Goal: Information Seeking & Learning: Learn about a topic

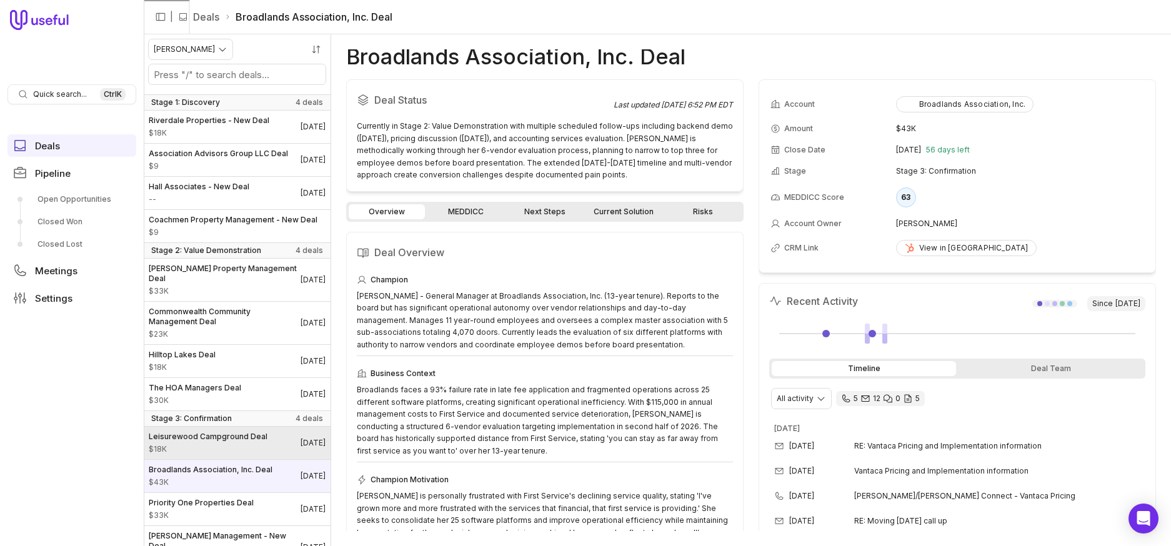
scroll to position [92, 0]
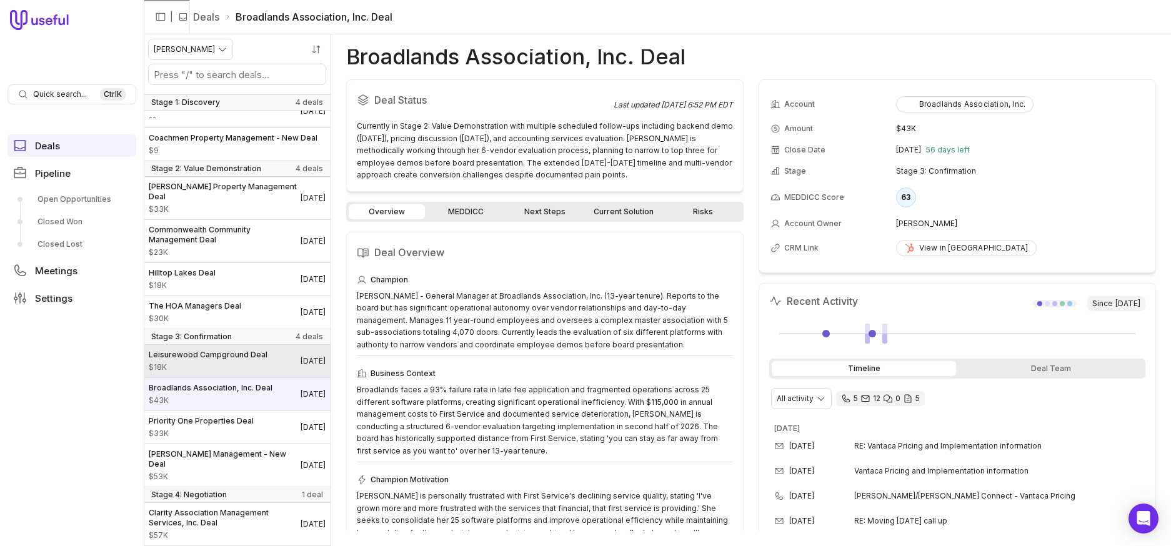
click at [201, 357] on span "Leisurewood Campground Deal" at bounding box center [208, 355] width 119 height 10
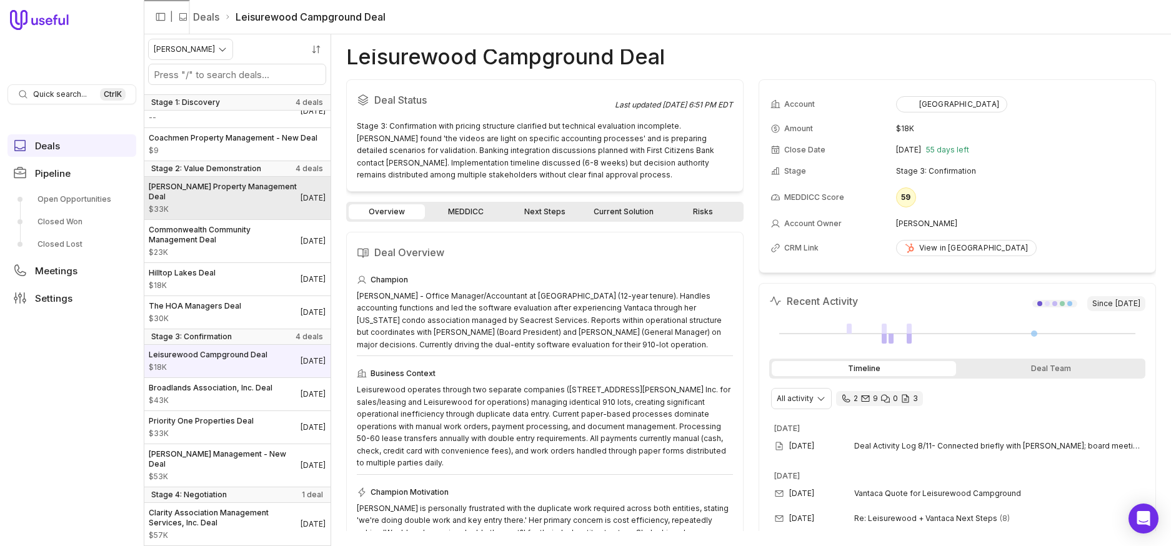
click at [192, 210] on span "$33K" at bounding box center [225, 209] width 152 height 10
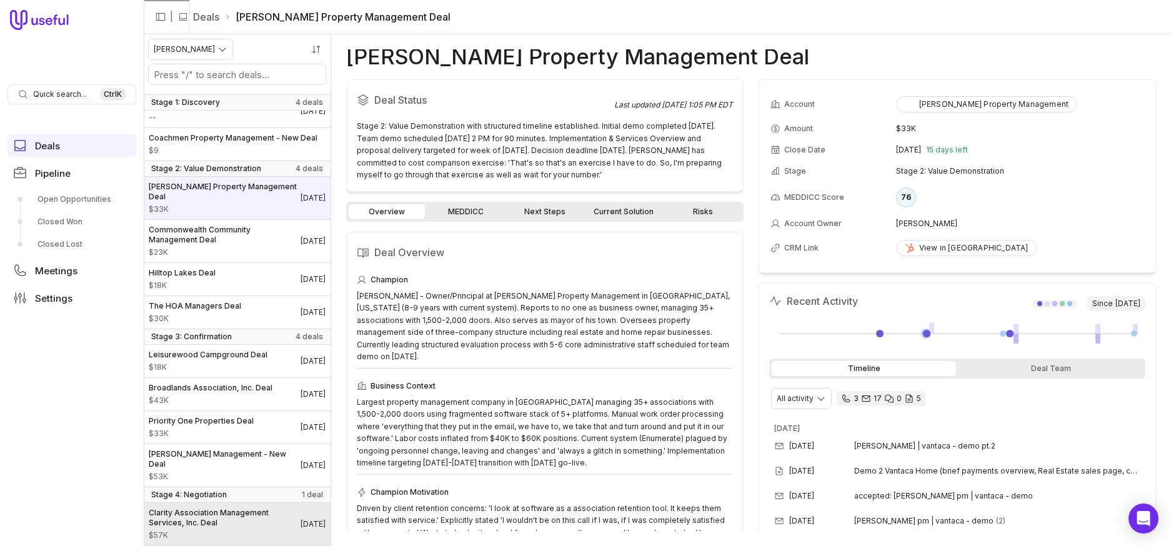
click at [212, 519] on span "Clarity Association Management Services, Inc. Deal" at bounding box center [225, 518] width 152 height 20
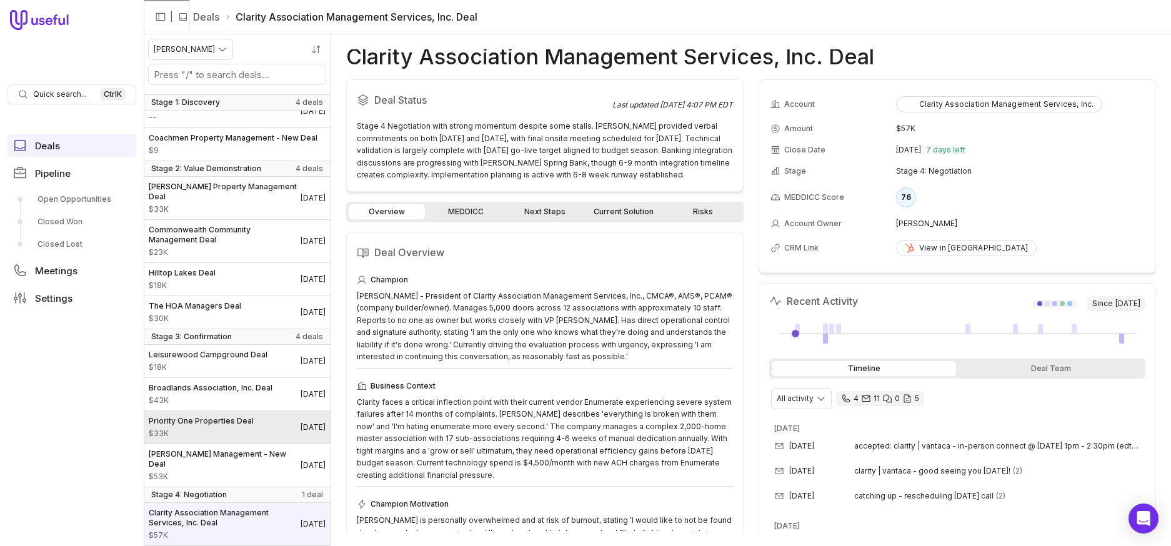
click at [189, 434] on span "$33K" at bounding box center [201, 434] width 105 height 10
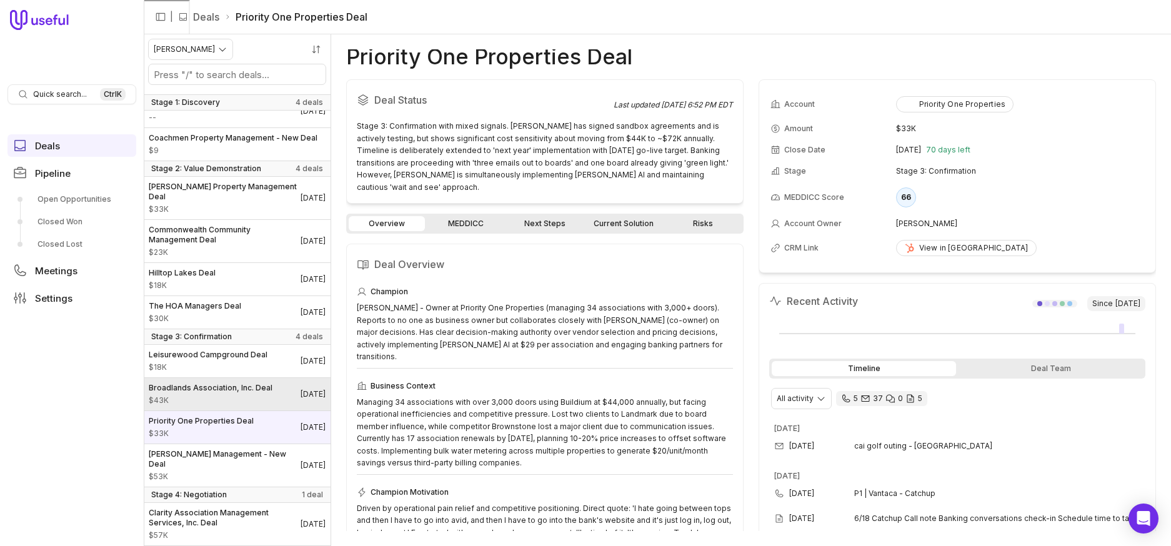
click at [217, 395] on div "Broadlands Association, Inc. Deal $43K" at bounding box center [211, 394] width 124 height 22
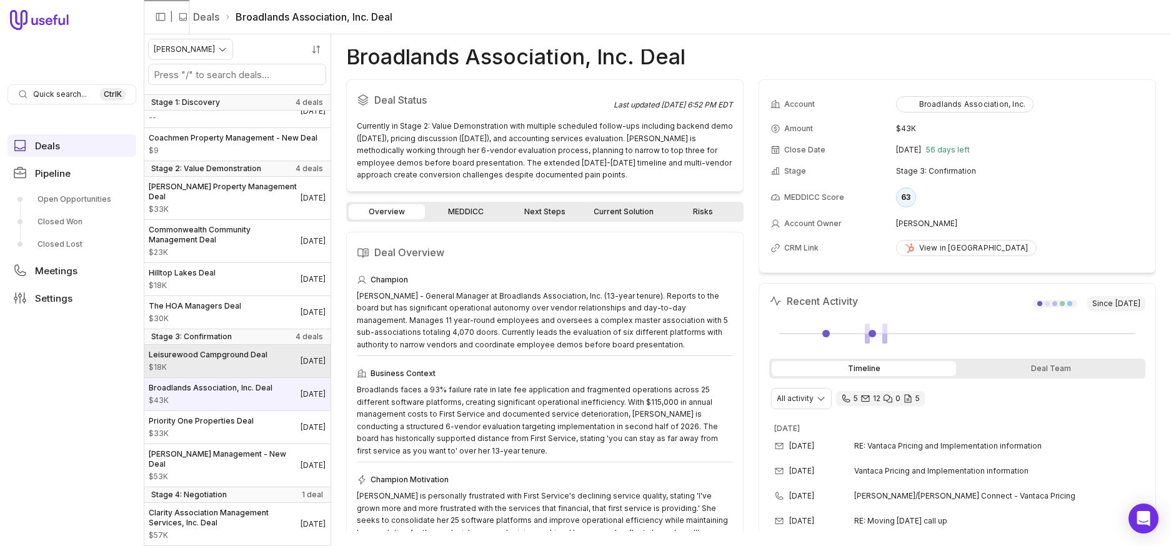
click at [225, 358] on span "Leisurewood Campground Deal" at bounding box center [208, 355] width 119 height 10
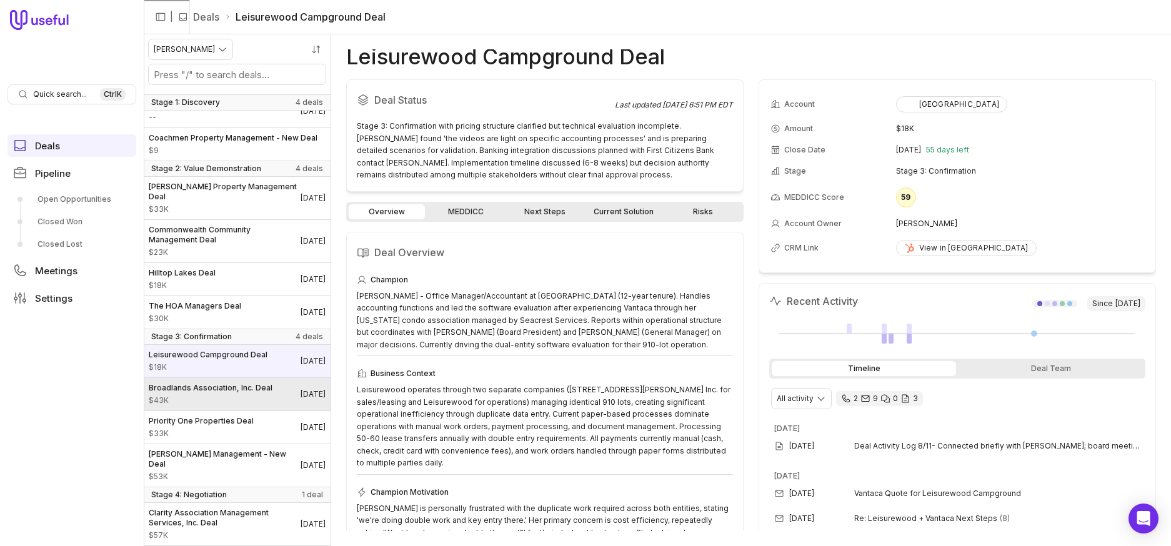
click at [191, 395] on span "$43K" at bounding box center [211, 400] width 124 height 10
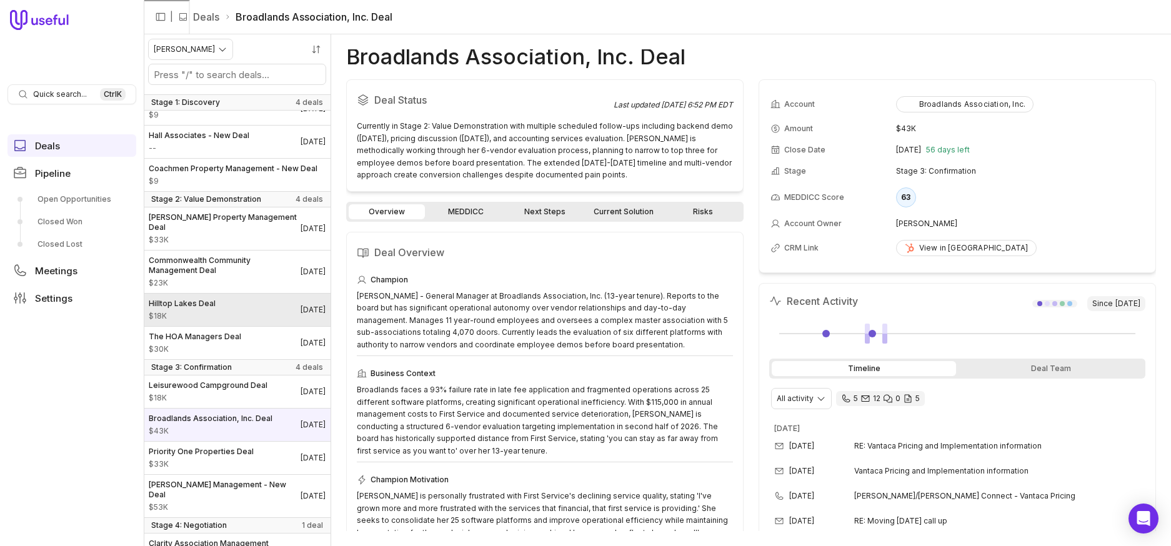
scroll to position [29, 0]
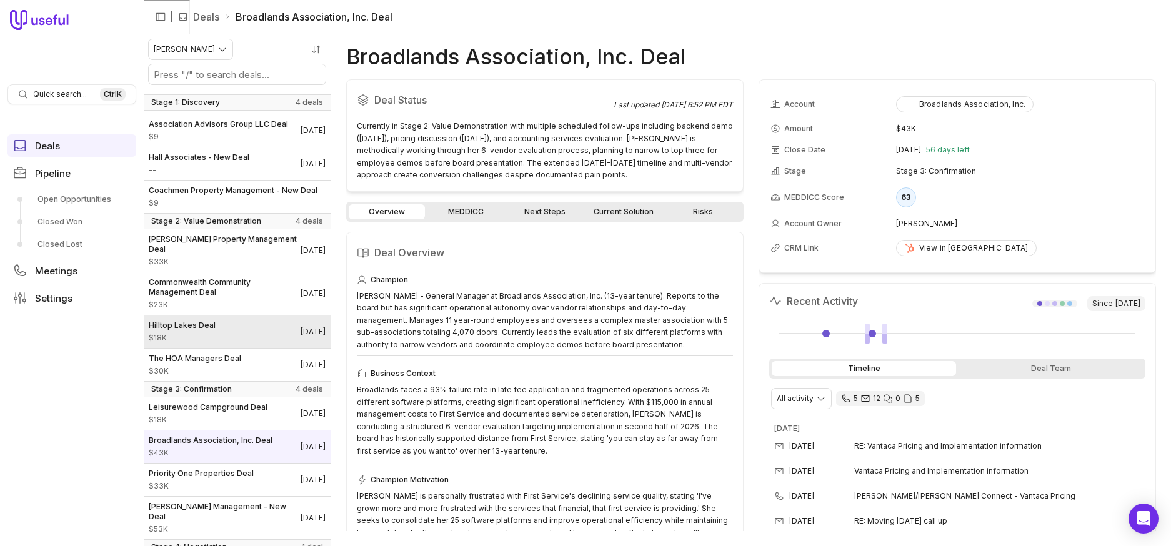
click at [210, 331] on span "Hilltop Lakes Deal" at bounding box center [182, 326] width 67 height 10
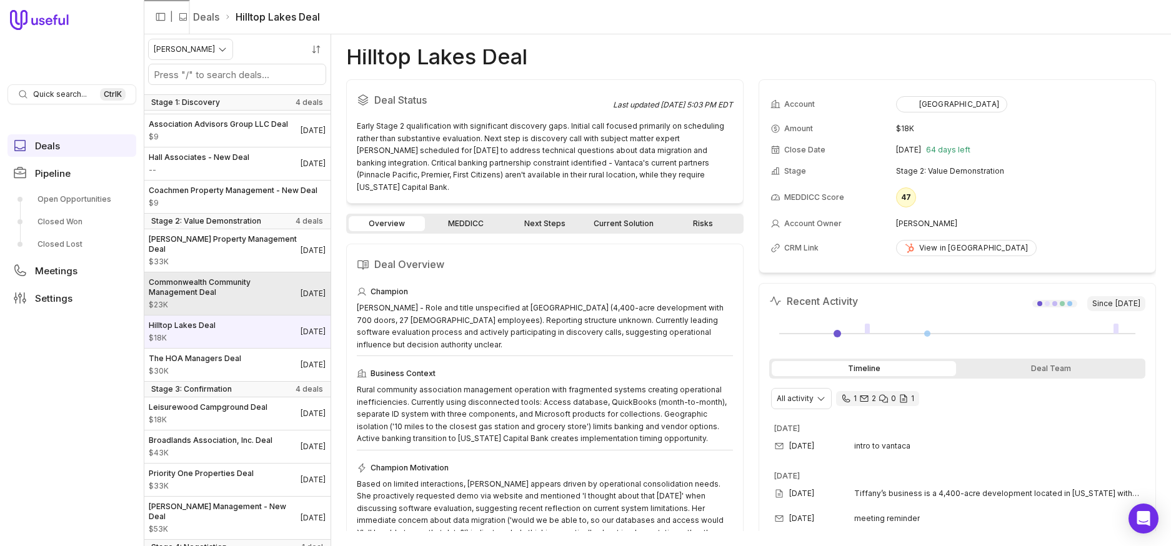
click at [192, 297] on span "Commonwealth Community Management Deal" at bounding box center [225, 287] width 152 height 20
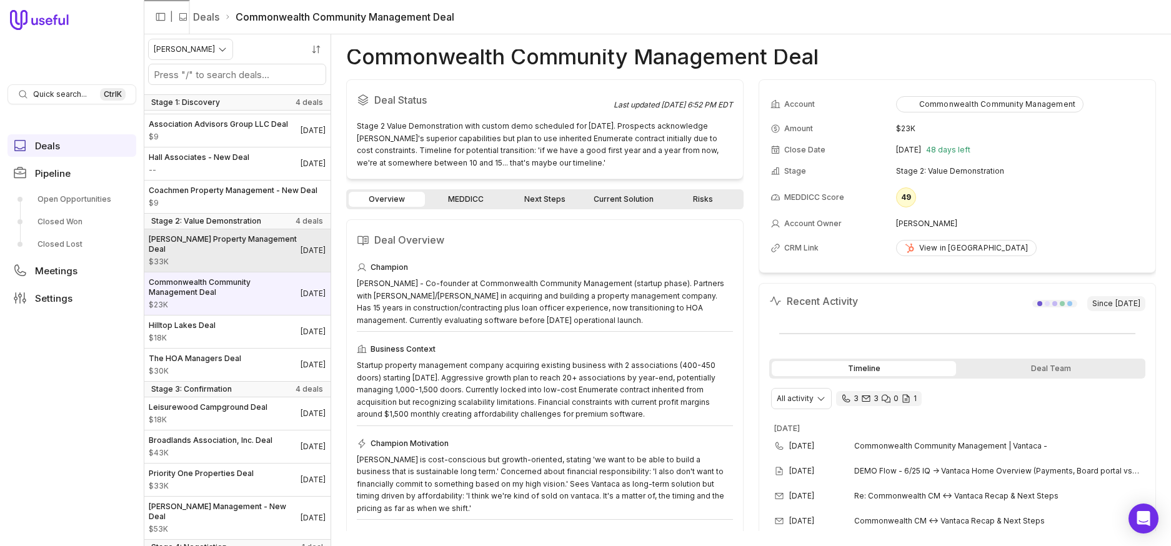
click at [203, 254] on span "[PERSON_NAME] Property Management Deal" at bounding box center [225, 244] width 152 height 20
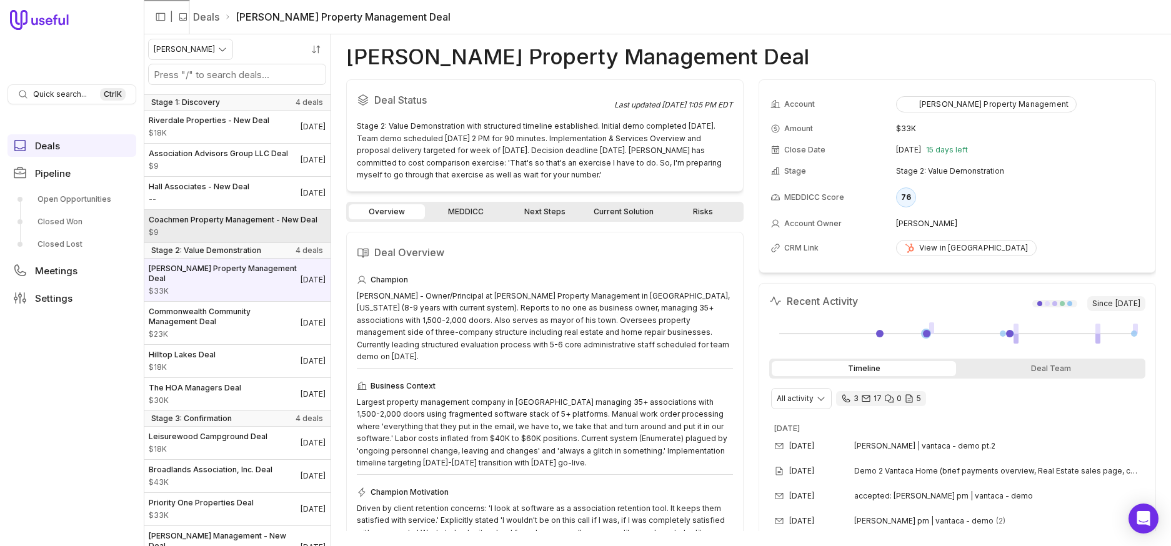
click at [215, 225] on span "Coachmen Property Management - New Deal" at bounding box center [233, 220] width 169 height 10
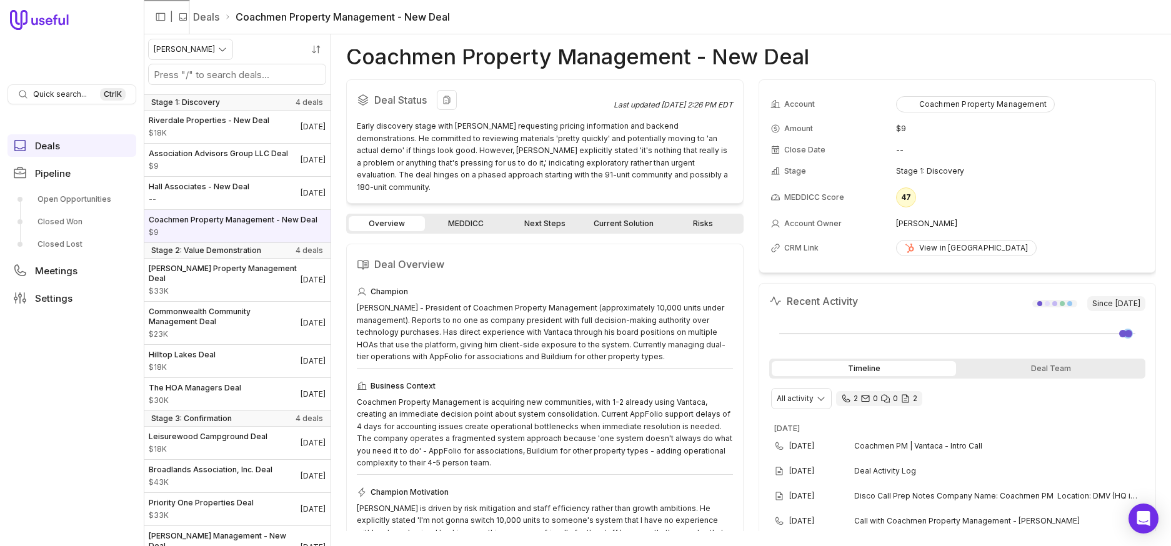
click at [487, 162] on div "Early discovery stage with [PERSON_NAME] requesting pricing information and bac…" at bounding box center [545, 156] width 376 height 73
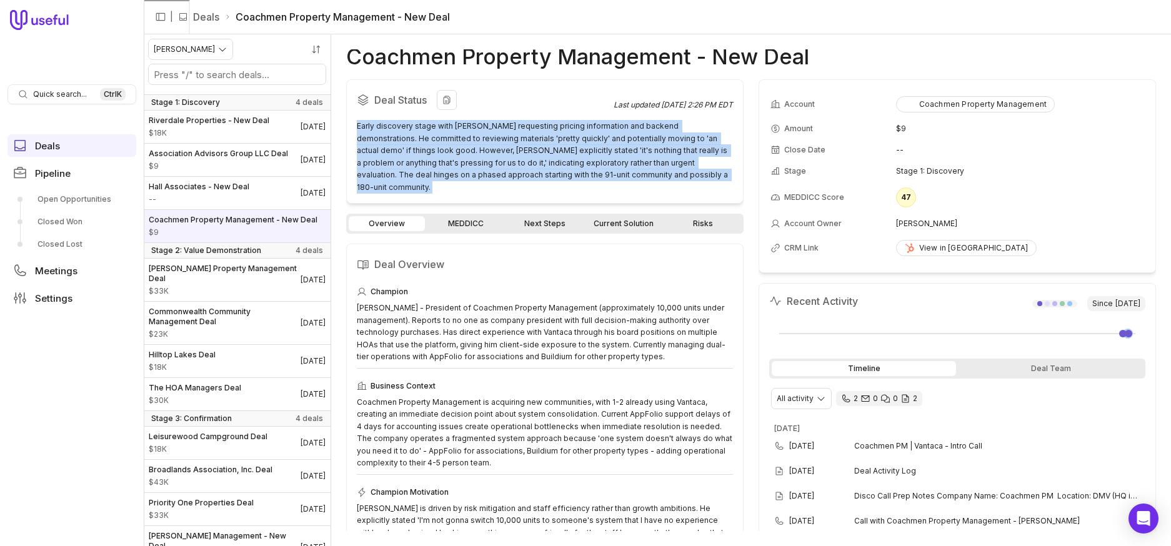
click at [487, 162] on div "Early discovery stage with [PERSON_NAME] requesting pricing information and bac…" at bounding box center [545, 156] width 376 height 73
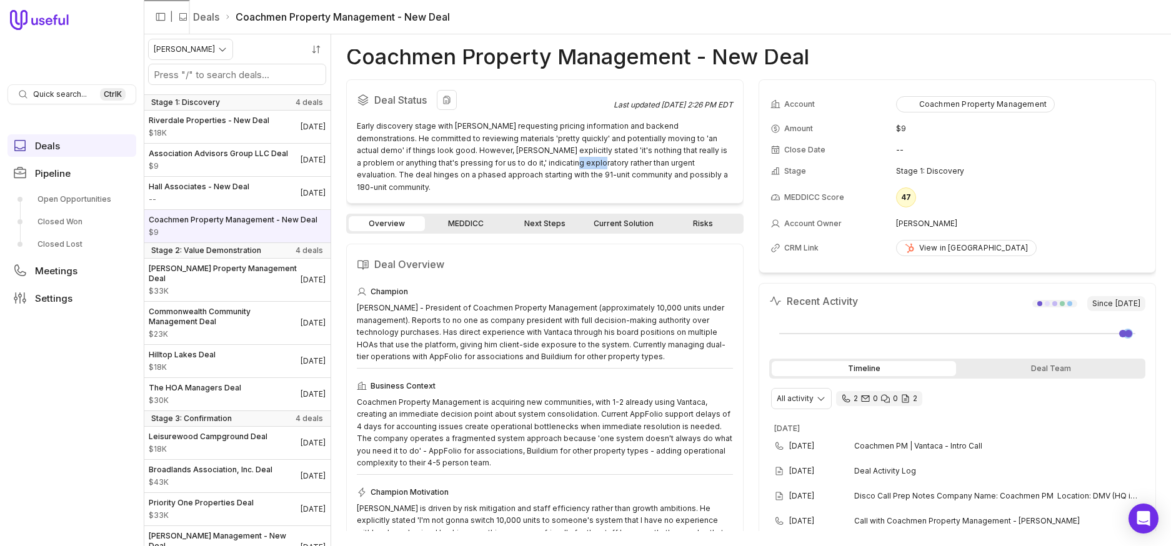
click at [487, 162] on div "Early discovery stage with [PERSON_NAME] requesting pricing information and bac…" at bounding box center [545, 156] width 376 height 73
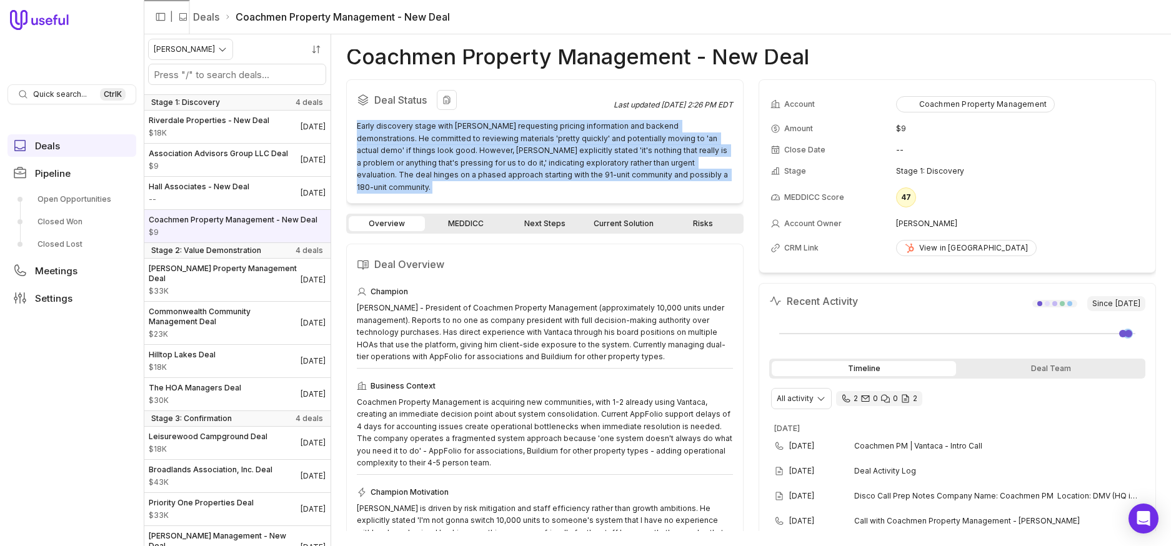
click at [487, 162] on div "Early discovery stage with [PERSON_NAME] requesting pricing information and bac…" at bounding box center [545, 156] width 376 height 73
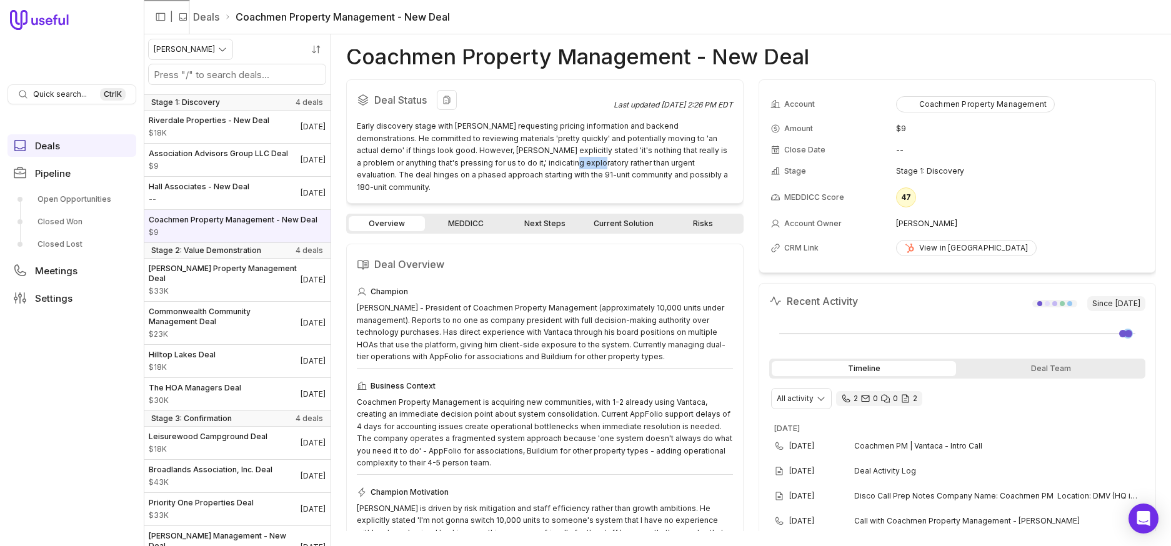
click at [487, 162] on div "Early discovery stage with [PERSON_NAME] requesting pricing information and bac…" at bounding box center [545, 156] width 376 height 73
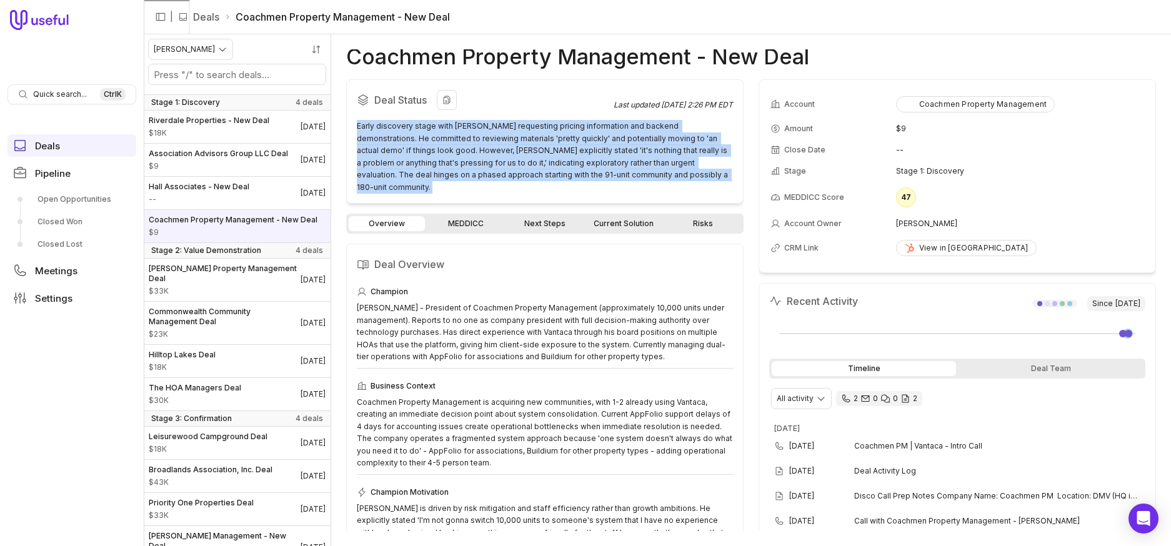
click at [487, 162] on div "Early discovery stage with [PERSON_NAME] requesting pricing information and bac…" at bounding box center [545, 156] width 376 height 73
click at [497, 149] on div "Early discovery stage with [PERSON_NAME] requesting pricing information and bac…" at bounding box center [545, 156] width 376 height 73
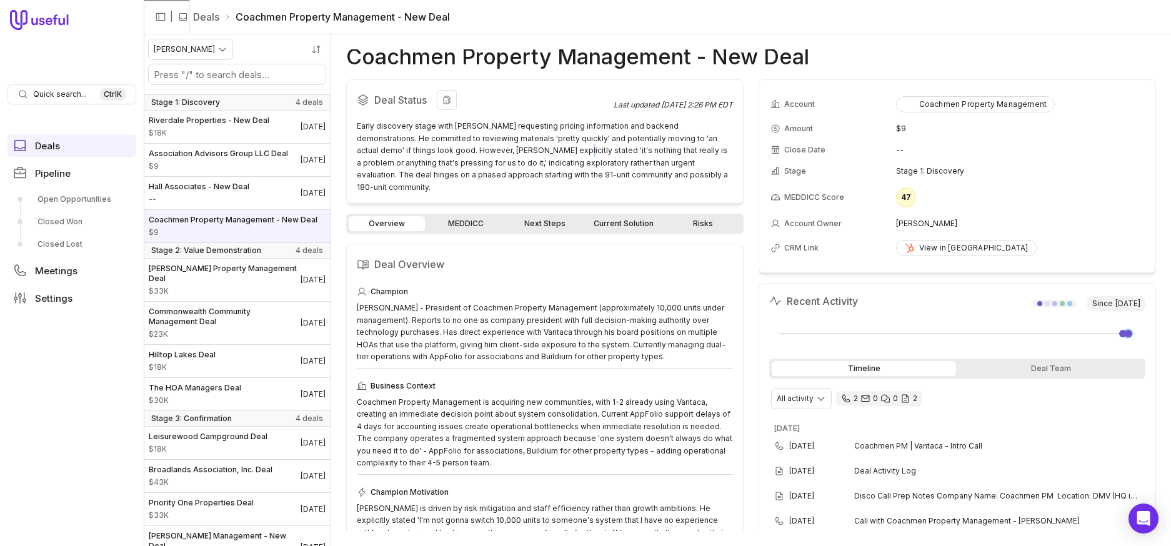
click at [497, 149] on div "Early discovery stage with [PERSON_NAME] requesting pricing information and bac…" at bounding box center [545, 156] width 376 height 73
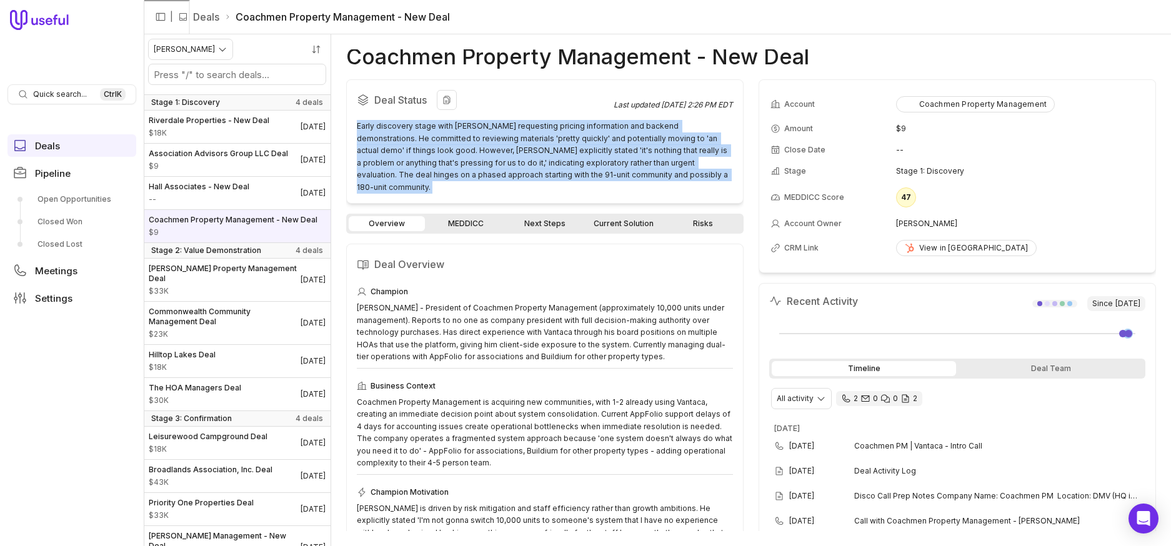
click at [497, 149] on div "Early discovery stage with [PERSON_NAME] requesting pricing information and bac…" at bounding box center [545, 156] width 376 height 73
click at [478, 152] on div "Early discovery stage with [PERSON_NAME] requesting pricing information and bac…" at bounding box center [545, 156] width 376 height 73
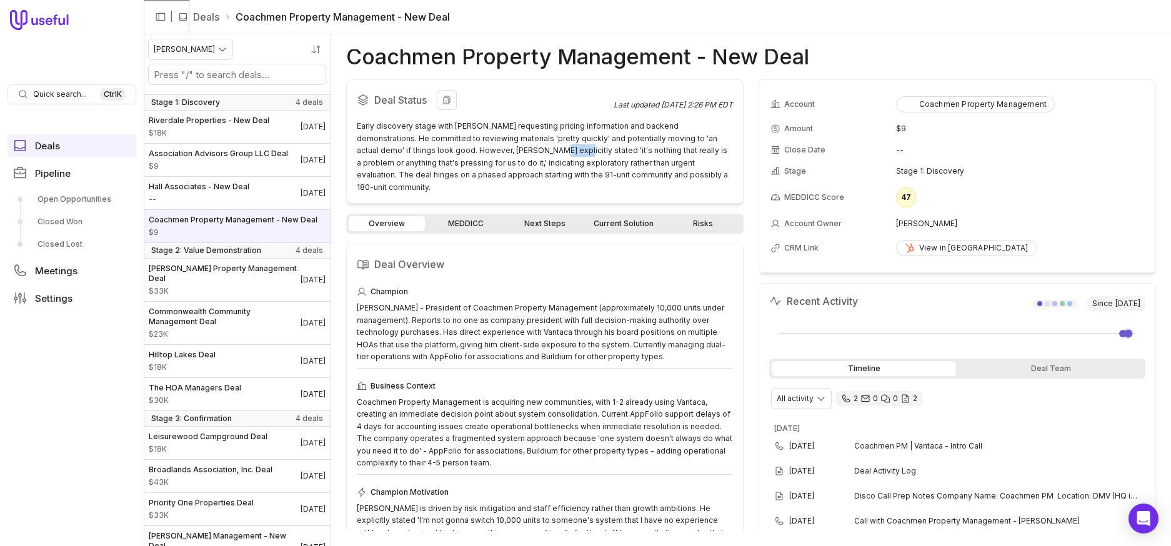
click at [478, 152] on div "Early discovery stage with [PERSON_NAME] requesting pricing information and bac…" at bounding box center [545, 156] width 376 height 73
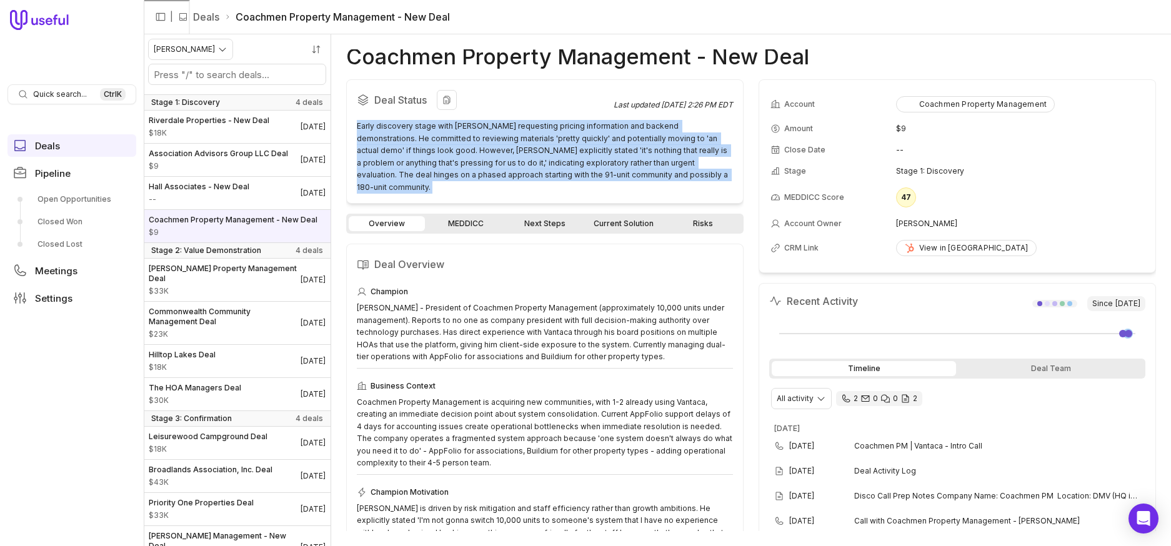
click at [478, 152] on div "Early discovery stage with [PERSON_NAME] requesting pricing information and bac…" at bounding box center [545, 156] width 376 height 73
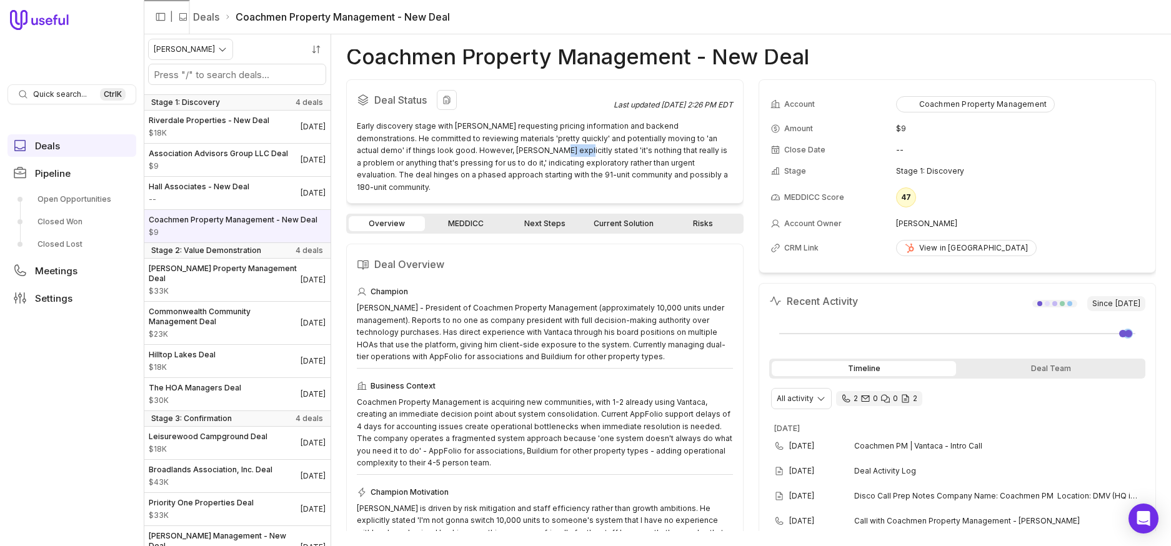
click at [478, 152] on div "Early discovery stage with [PERSON_NAME] requesting pricing information and bac…" at bounding box center [545, 156] width 376 height 73
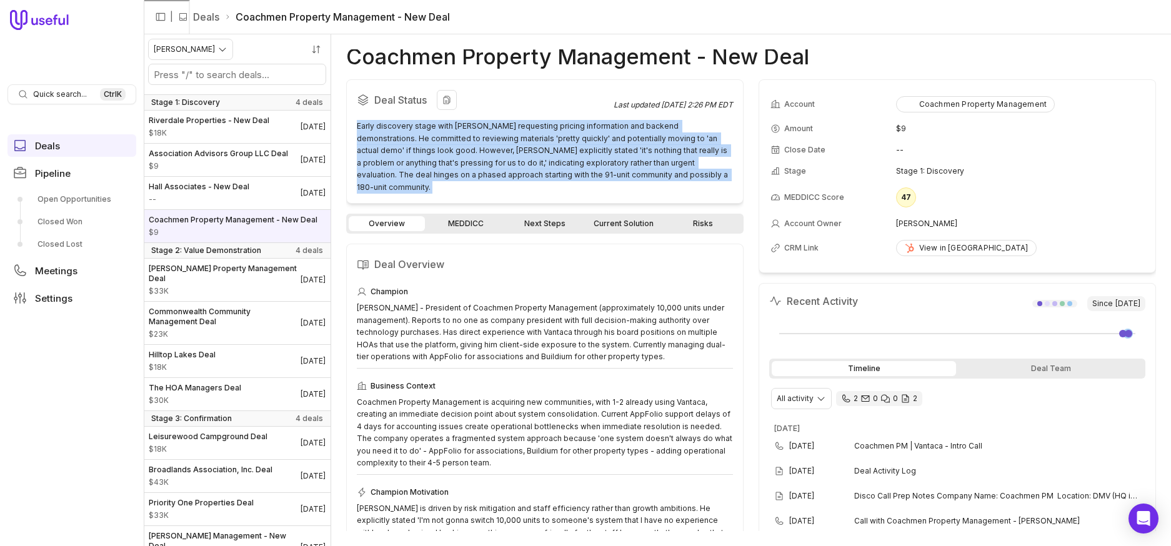
click at [478, 152] on div "Early discovery stage with [PERSON_NAME] requesting pricing information and bac…" at bounding box center [545, 156] width 376 height 73
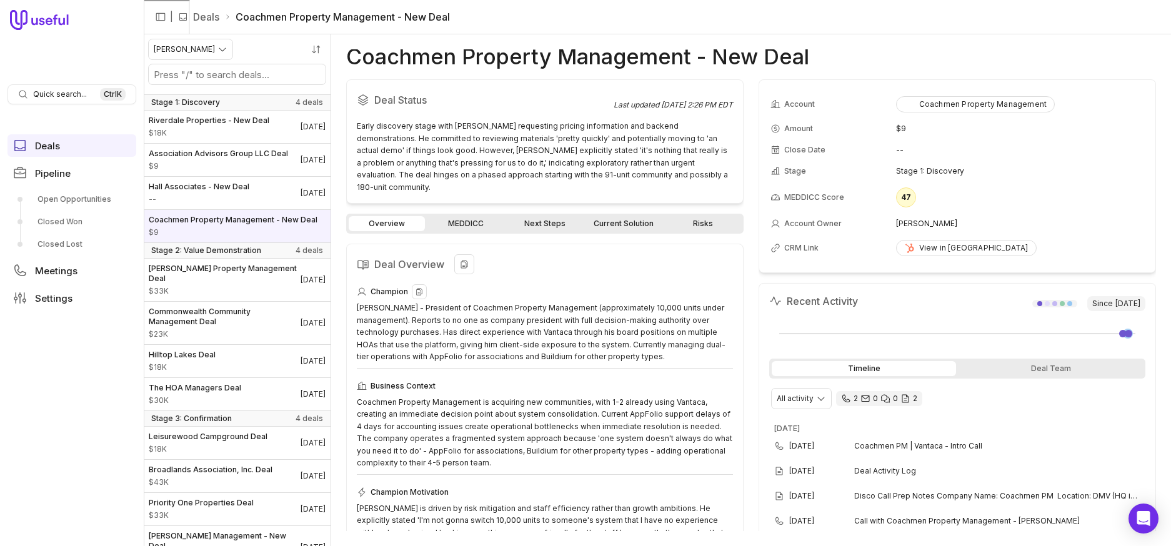
click at [556, 333] on div "[PERSON_NAME] - President of Coachmen Property Management (approximately 10,000…" at bounding box center [545, 332] width 376 height 61
click at [540, 311] on div "[PERSON_NAME] - President of Coachmen Property Management (approximately 10,000…" at bounding box center [545, 332] width 376 height 61
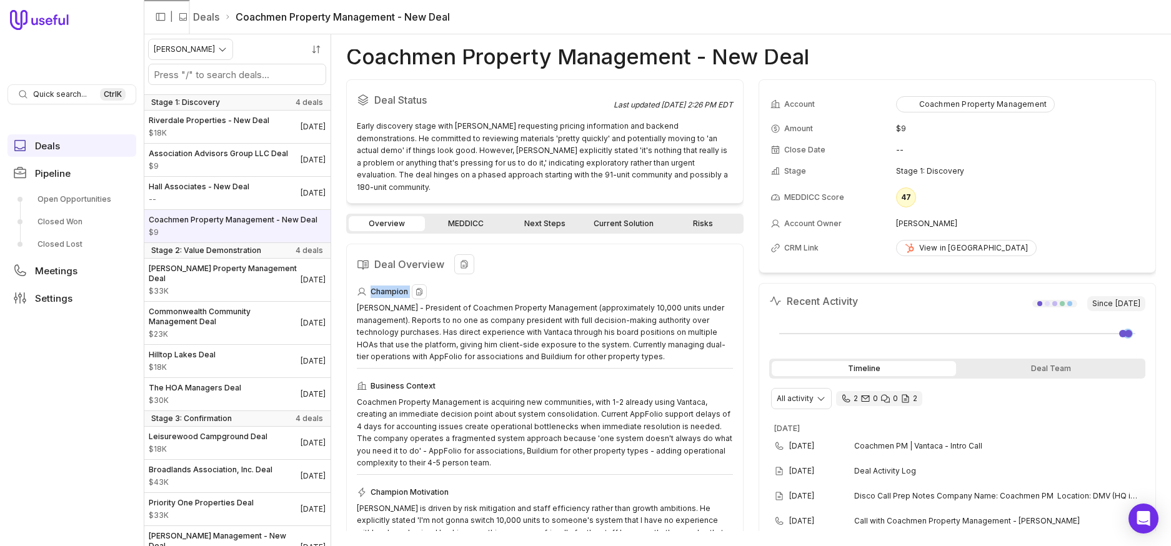
click at [540, 311] on div "[PERSON_NAME] - President of Coachmen Property Management (approximately 10,000…" at bounding box center [545, 332] width 376 height 61
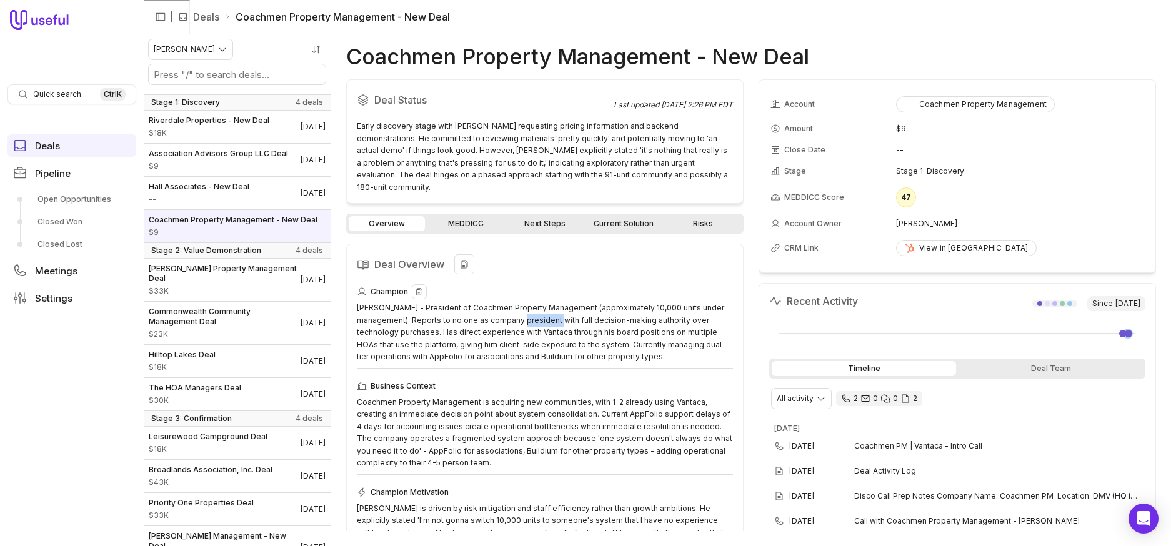
click at [540, 311] on div "[PERSON_NAME] - President of Coachmen Property Management (approximately 10,000…" at bounding box center [545, 332] width 376 height 61
click at [585, 309] on div "[PERSON_NAME] - President of Coachmen Property Management (approximately 10,000…" at bounding box center [545, 332] width 376 height 61
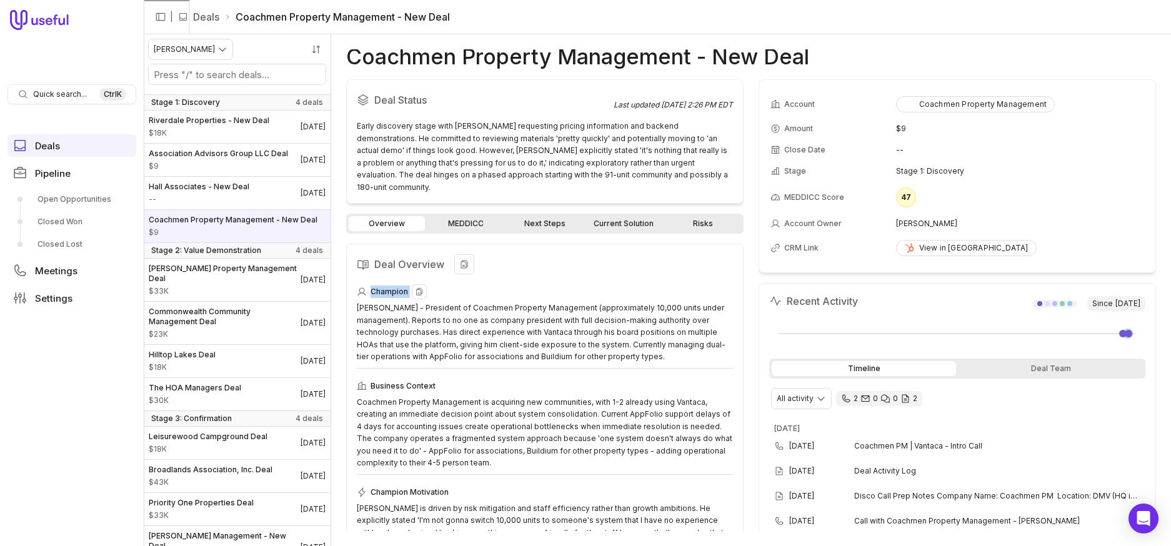
click at [559, 320] on div "[PERSON_NAME] - President of Coachmen Property Management (approximately 10,000…" at bounding box center [545, 332] width 376 height 61
click at [519, 319] on div "[PERSON_NAME] - President of Coachmen Property Management (approximately 10,000…" at bounding box center [545, 332] width 376 height 61
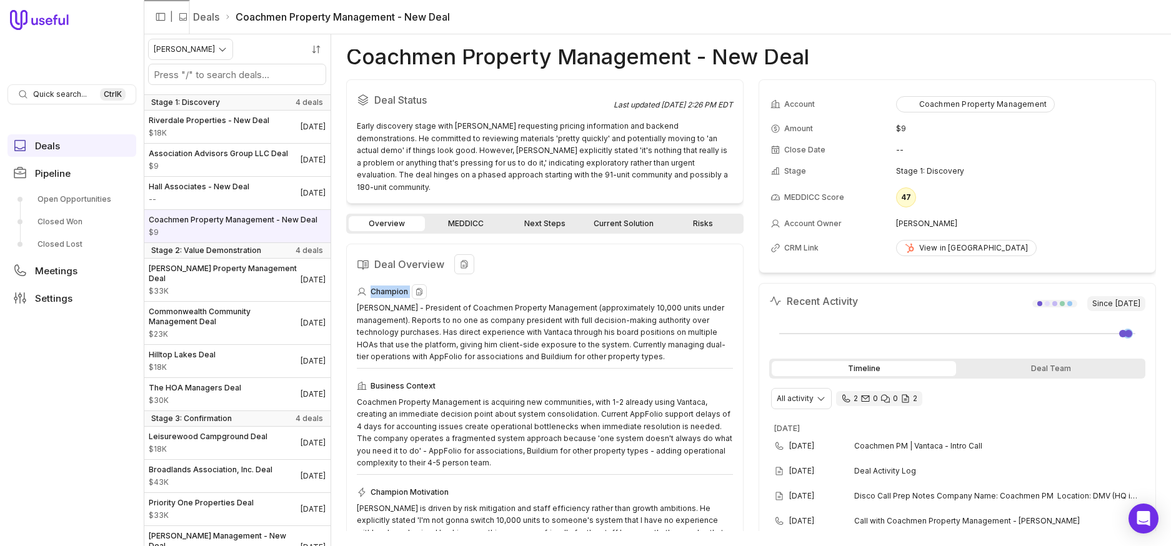
click at [519, 319] on div "[PERSON_NAME] - President of Coachmen Property Management (approximately 10,000…" at bounding box center [545, 332] width 376 height 61
click at [528, 308] on div "[PERSON_NAME] - President of Coachmen Property Management (approximately 10,000…" at bounding box center [545, 332] width 376 height 61
click at [548, 314] on div "[PERSON_NAME] - President of Coachmen Property Management (approximately 10,000…" at bounding box center [545, 332] width 376 height 61
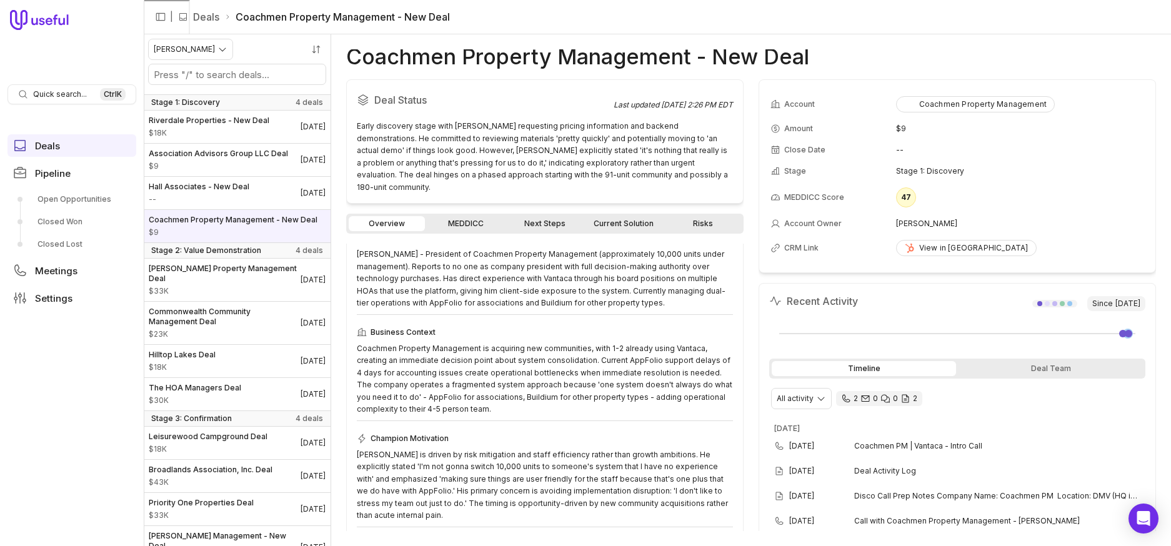
scroll to position [125, 0]
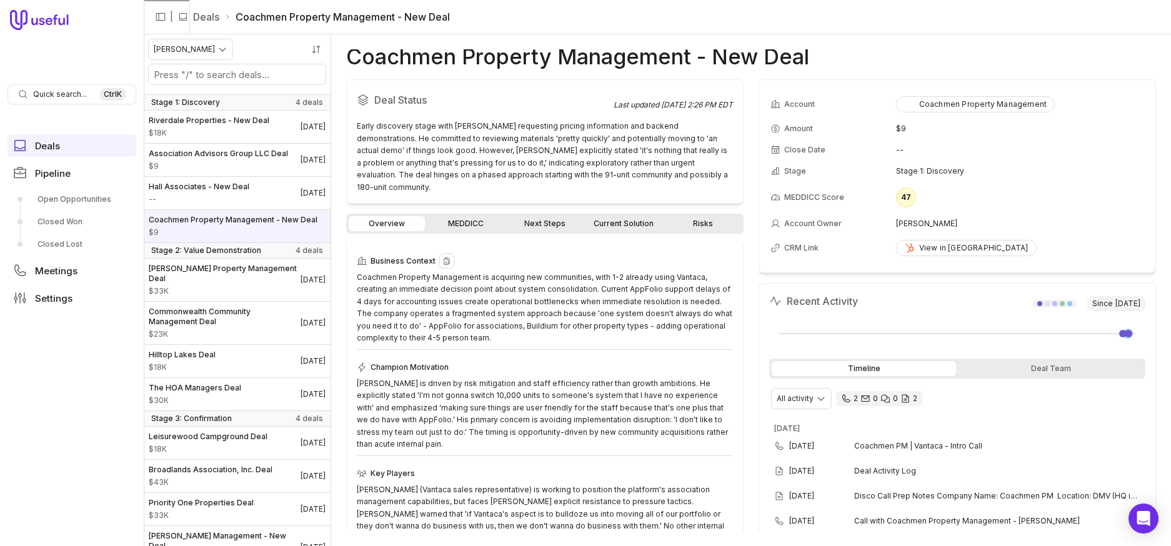
click at [555, 299] on div "Coachmen Property Management is acquiring new communities, with 1-2 already usi…" at bounding box center [545, 307] width 376 height 73
click at [547, 291] on div "Coachmen Property Management is acquiring new communities, with 1-2 already usi…" at bounding box center [545, 307] width 376 height 73
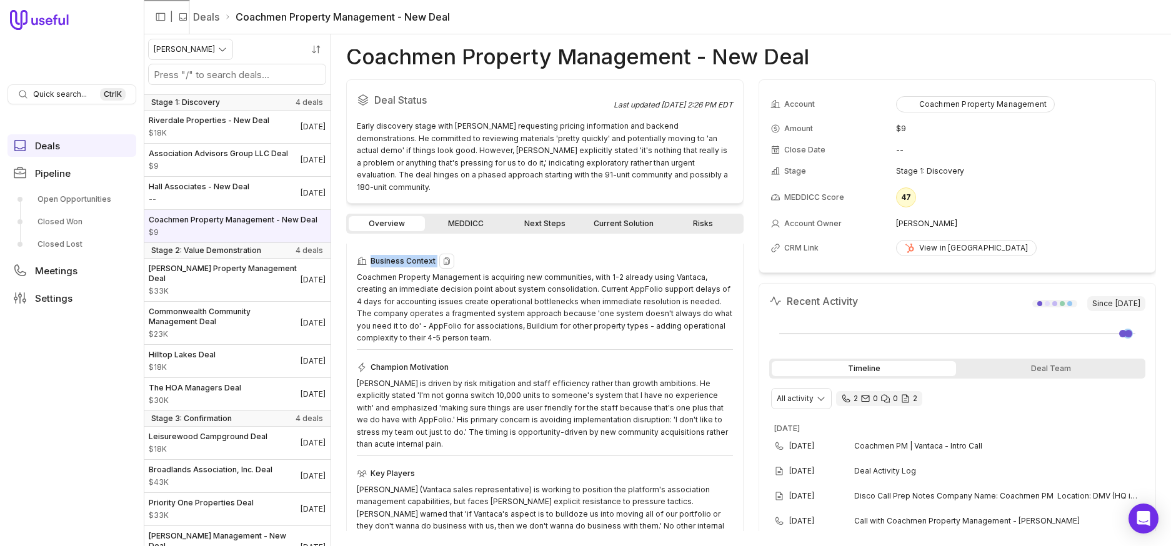
click at [547, 291] on div "Coachmen Property Management is acquiring new communities, with 1-2 already usi…" at bounding box center [545, 307] width 376 height 73
click at [526, 293] on div "Coachmen Property Management is acquiring new communities, with 1-2 already usi…" at bounding box center [545, 307] width 376 height 73
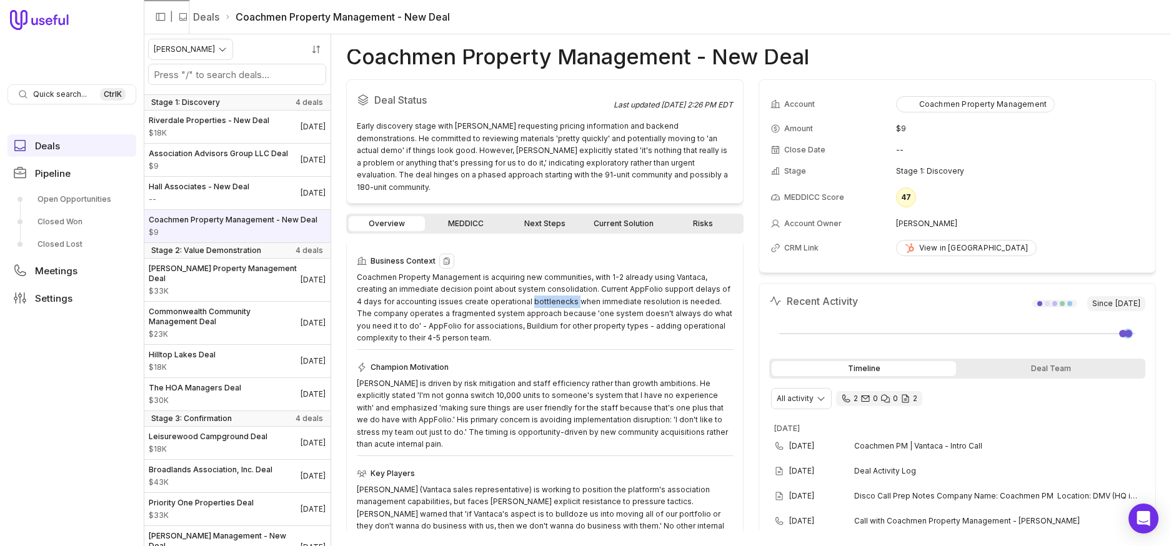
click at [526, 293] on div "Coachmen Property Management is acquiring new communities, with 1-2 already usi…" at bounding box center [545, 307] width 376 height 73
click at [527, 302] on div "Coachmen Property Management is acquiring new communities, with 1-2 already usi…" at bounding box center [545, 307] width 376 height 73
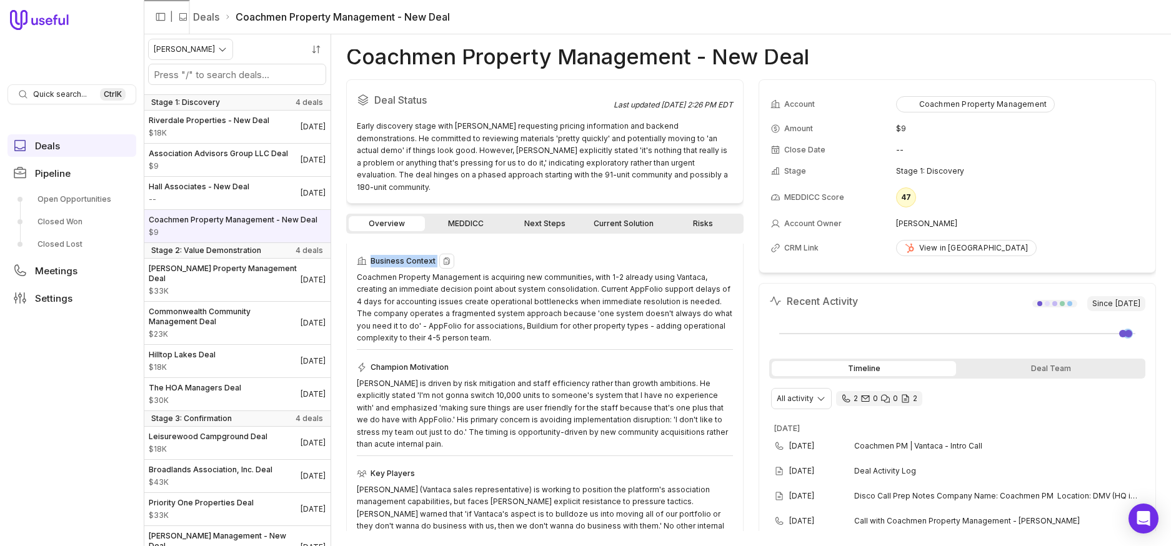
click at [532, 293] on div "Coachmen Property Management is acquiring new communities, with 1-2 already usi…" at bounding box center [545, 307] width 376 height 73
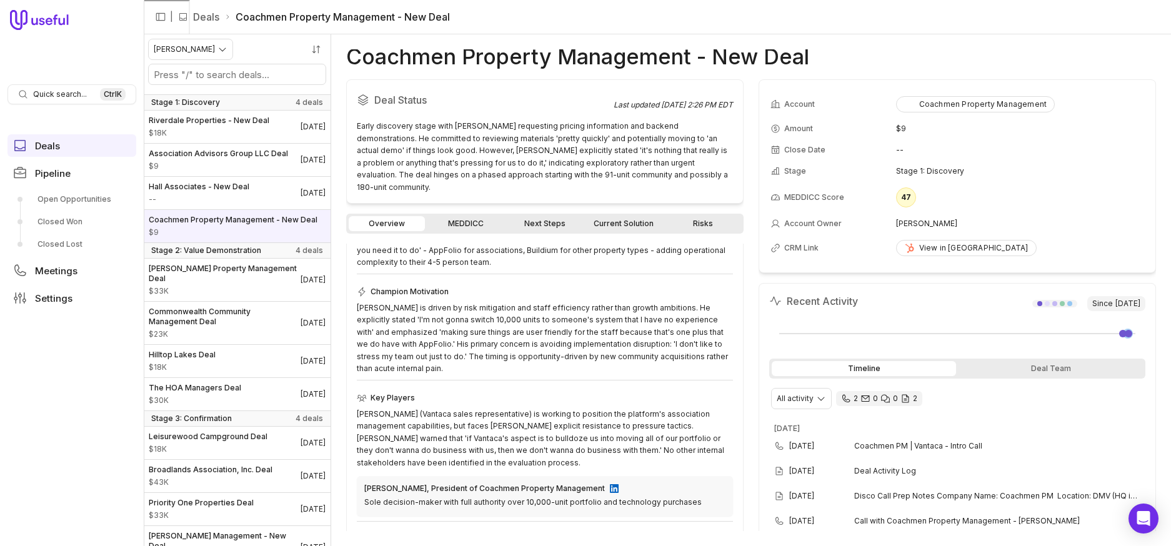
scroll to position [153, 0]
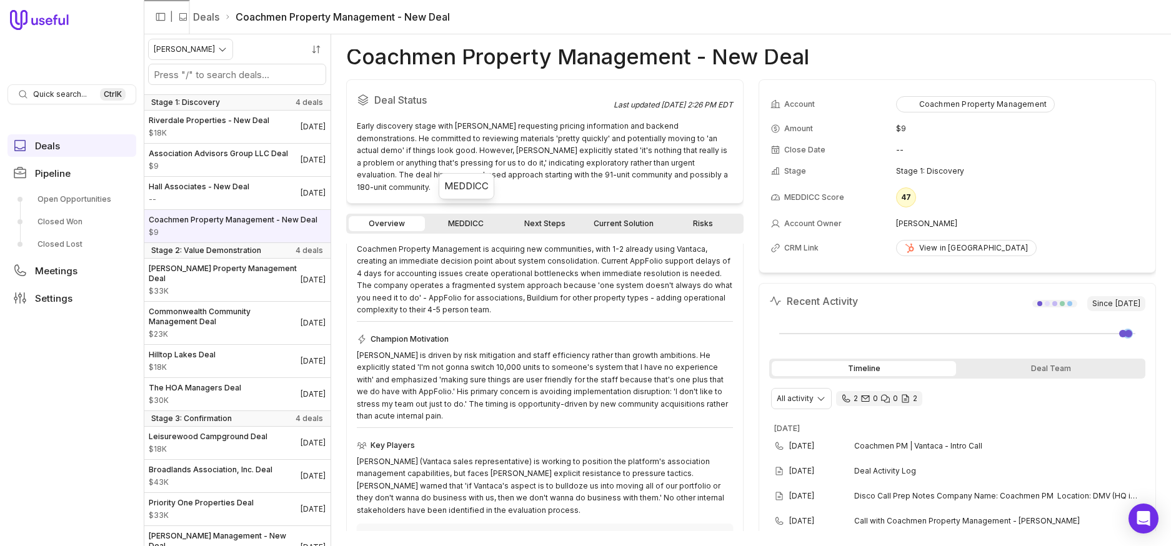
click at [470, 216] on link "MEDDICC" at bounding box center [465, 223] width 76 height 15
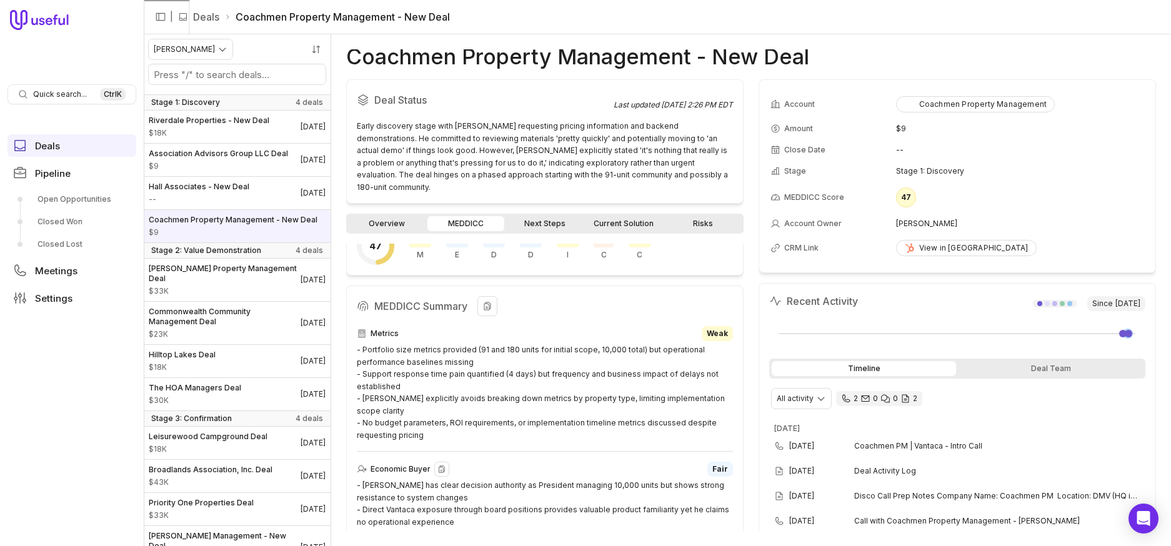
scroll to position [125, 0]
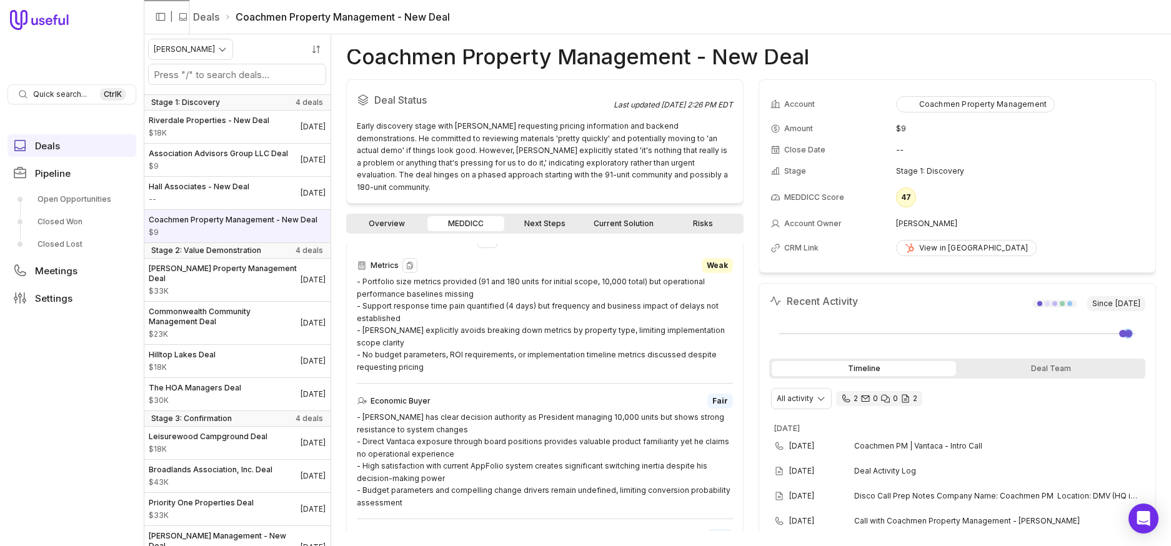
click at [515, 276] on div "- Portfolio size metrics provided (91 and 180 units for initial scope, 10,000 t…" at bounding box center [545, 324] width 376 height 97
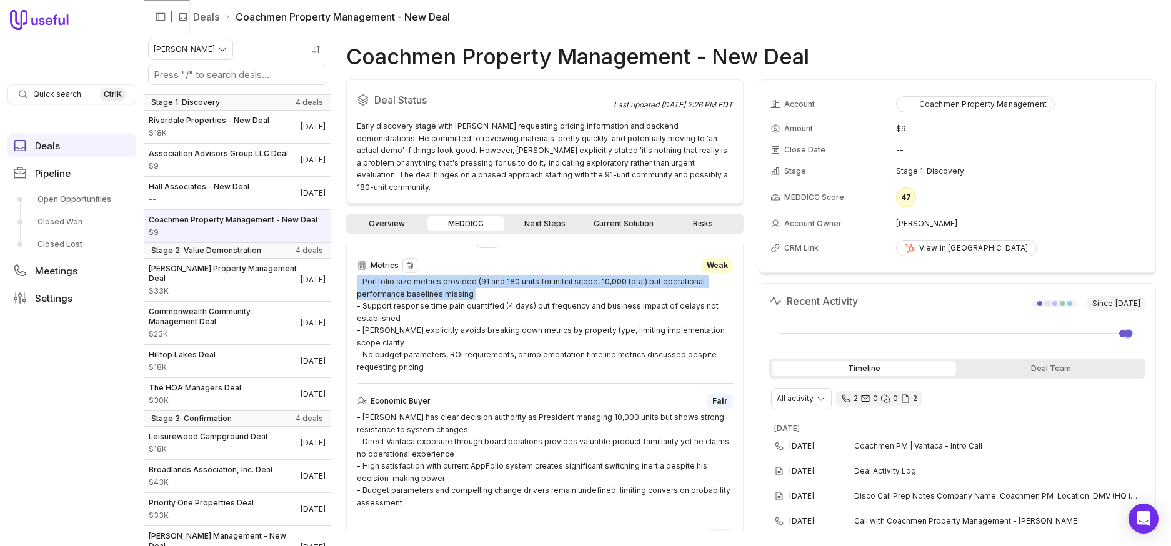
click at [515, 276] on div "- Portfolio size metrics provided (91 and 180 units for initial scope, 10,000 t…" at bounding box center [545, 324] width 376 height 97
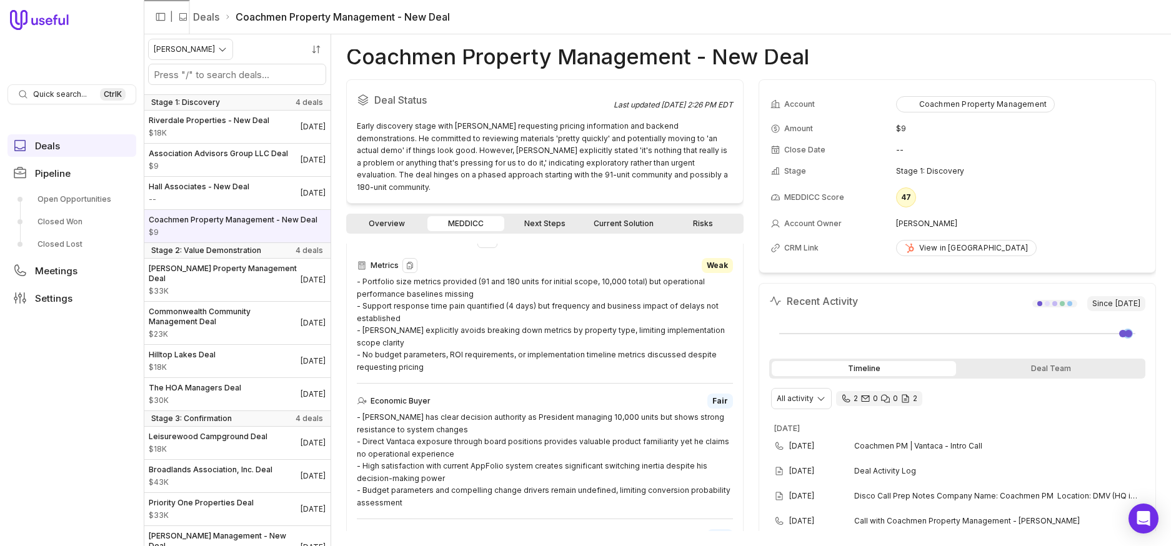
click at [502, 282] on div "- Portfolio size metrics provided (91 and 180 units for initial scope, 10,000 t…" at bounding box center [545, 324] width 376 height 97
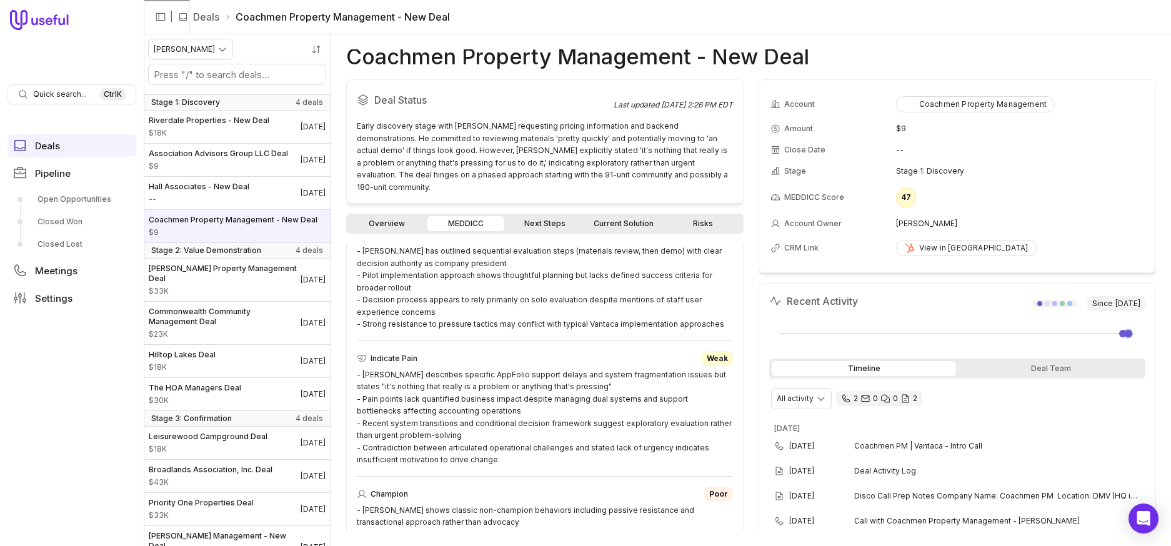
scroll to position [500, 0]
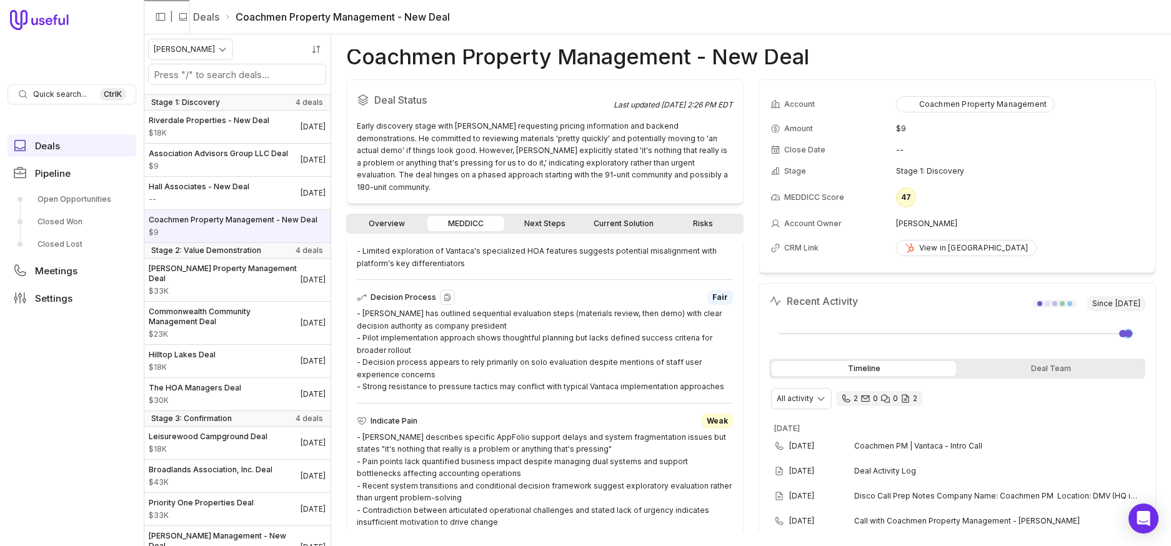
click at [538, 327] on div "- Cooper has outlined sequential evaluation steps (materials review, then demo)…" at bounding box center [545, 350] width 376 height 86
click at [537, 327] on div "- Cooper has outlined sequential evaluation steps (materials review, then demo)…" at bounding box center [545, 350] width 376 height 86
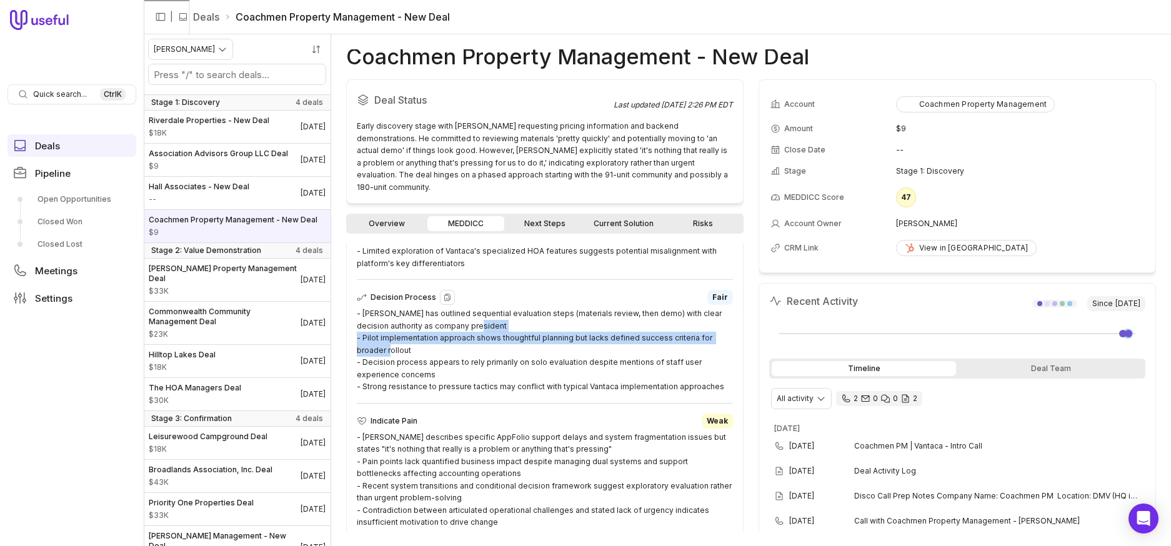
click at [537, 327] on div "- Cooper has outlined sequential evaluation steps (materials review, then demo)…" at bounding box center [545, 350] width 376 height 86
click at [486, 326] on div "- Cooper has outlined sequential evaluation steps (materials review, then demo)…" at bounding box center [545, 350] width 376 height 86
click at [487, 326] on div "- Cooper has outlined sequential evaluation steps (materials review, then demo)…" at bounding box center [545, 350] width 376 height 86
click at [488, 326] on div "- Cooper has outlined sequential evaluation steps (materials review, then demo)…" at bounding box center [545, 350] width 376 height 86
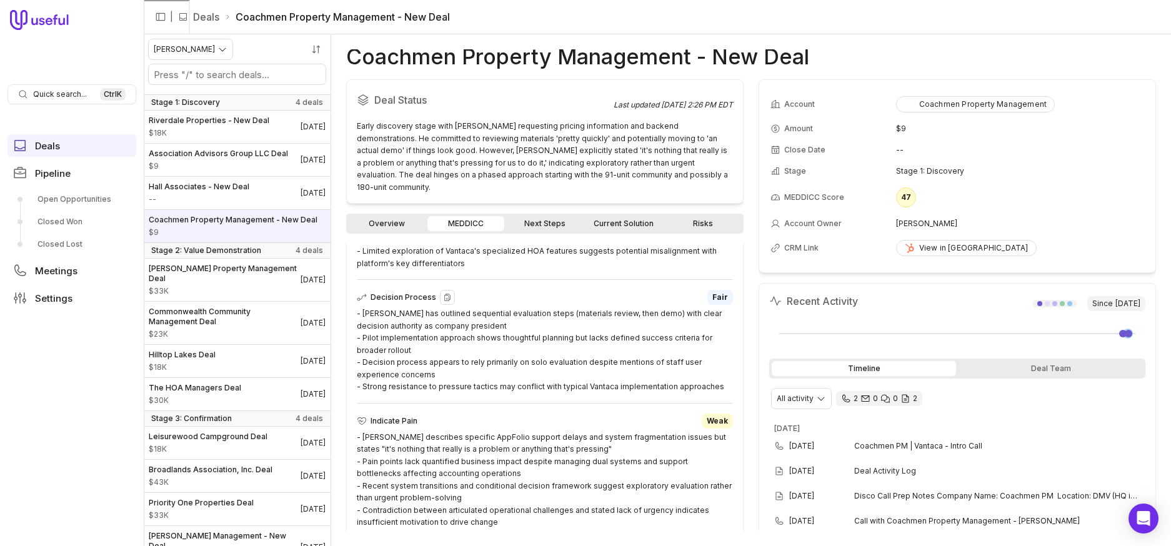
click at [509, 328] on div "- Cooper has outlined sequential evaluation steps (materials review, then demo)…" at bounding box center [545, 350] width 376 height 86
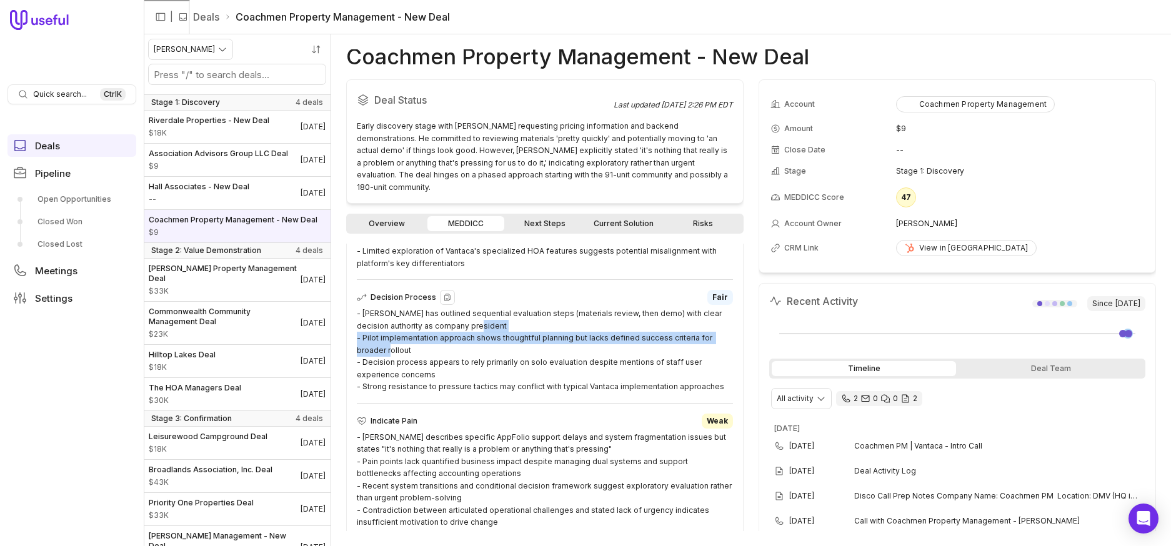
click at [509, 328] on div "- Cooper has outlined sequential evaluation steps (materials review, then demo)…" at bounding box center [545, 350] width 376 height 86
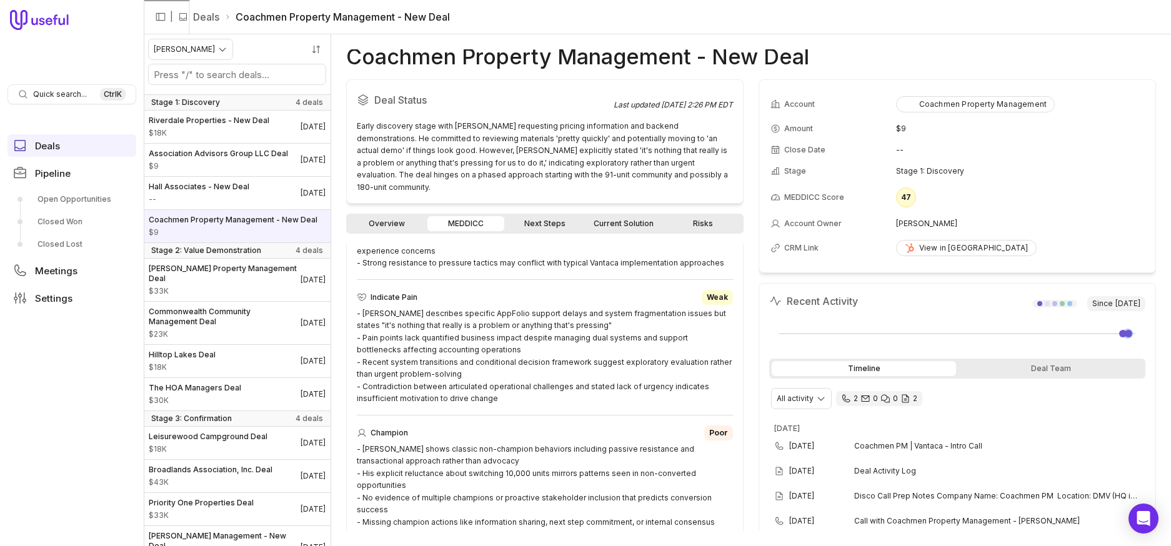
scroll to position [625, 0]
click at [509, 328] on div "- Samuel Cooper describes specific AppFolio support delays and system fragmenta…" at bounding box center [545, 354] width 376 height 97
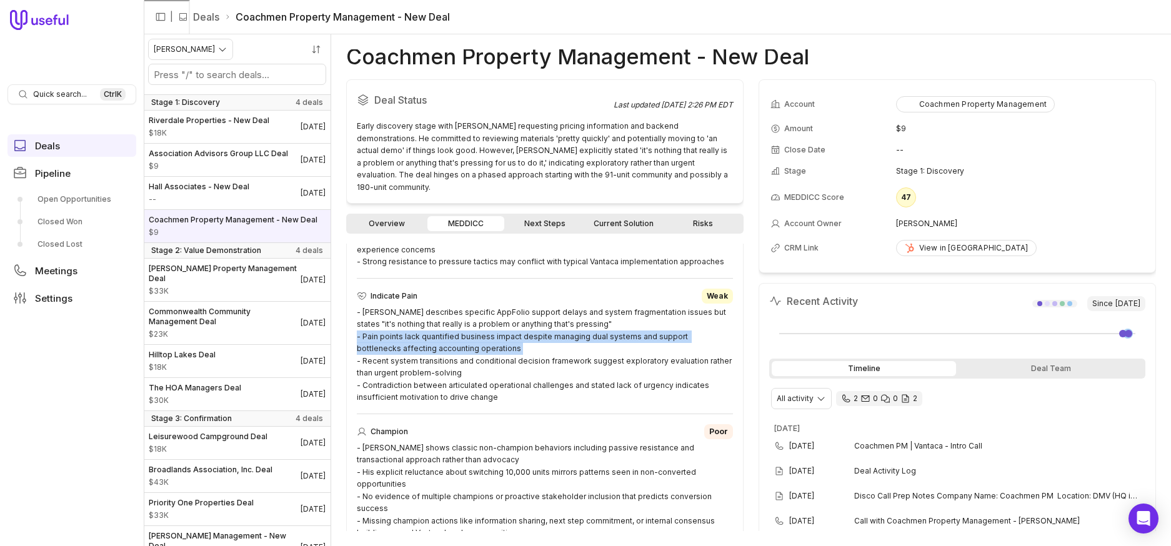
click at [509, 328] on div "- Samuel Cooper describes specific AppFolio support delays and system fragmenta…" at bounding box center [545, 354] width 376 height 97
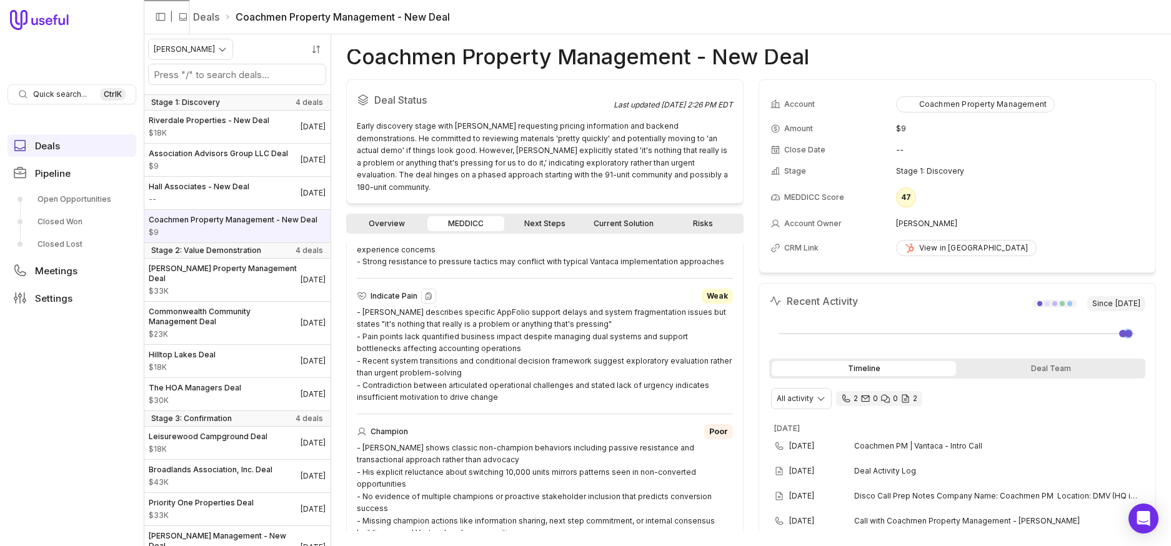
click at [516, 317] on div "- Samuel Cooper describes specific AppFolio support delays and system fragmenta…" at bounding box center [545, 354] width 376 height 97
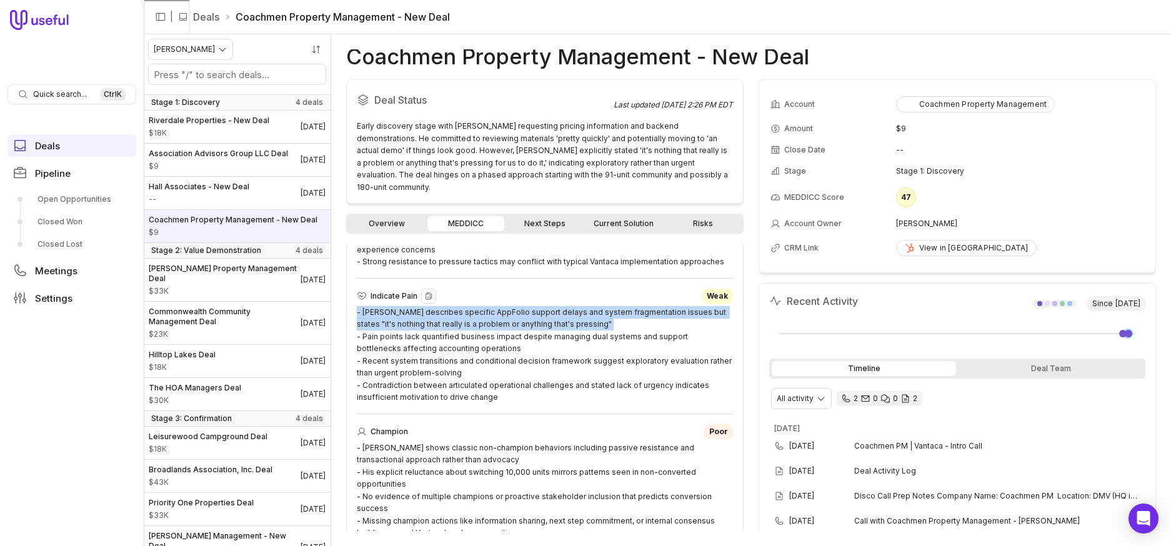
click at [516, 317] on div "- Samuel Cooper describes specific AppFolio support delays and system fragmenta…" at bounding box center [545, 354] width 376 height 97
click at [537, 306] on div "- Samuel Cooper describes specific AppFolio support delays and system fragmenta…" at bounding box center [545, 354] width 376 height 97
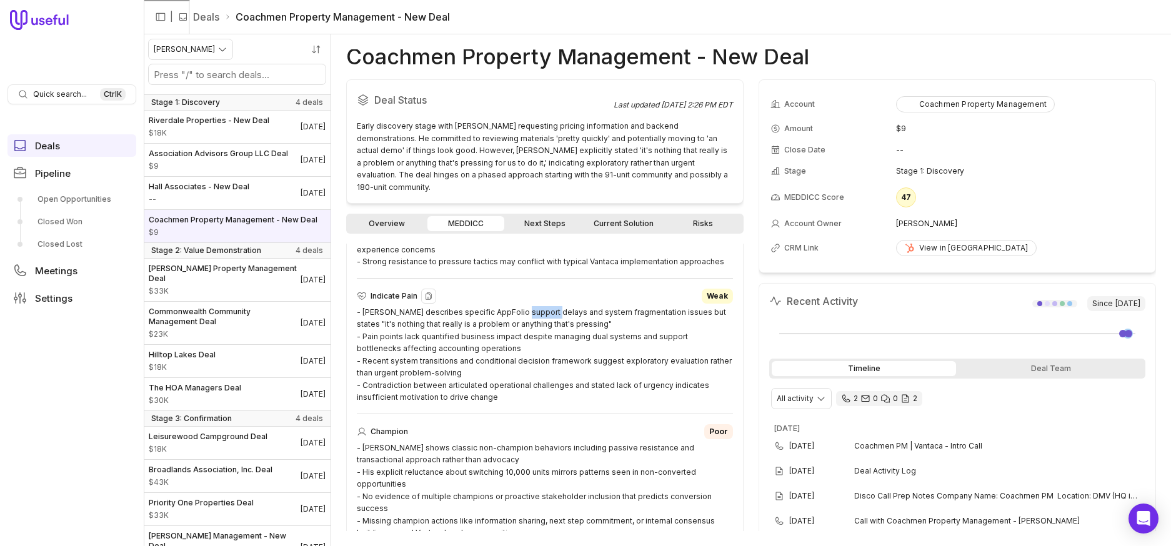
click at [537, 306] on div "- Samuel Cooper describes specific AppFolio support delays and system fragmenta…" at bounding box center [545, 354] width 376 height 97
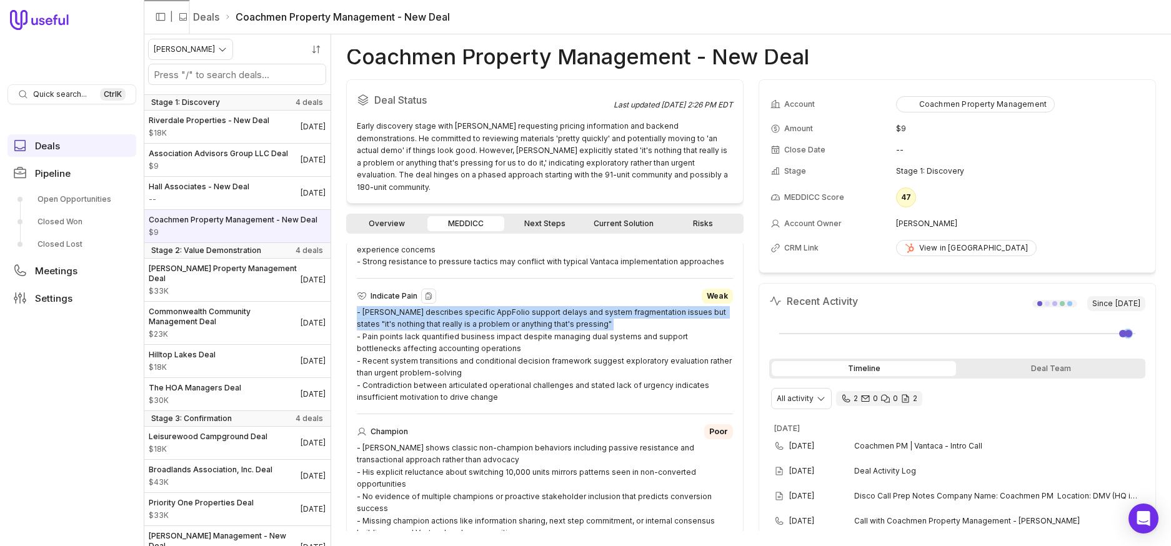
click at [537, 306] on div "- Samuel Cooper describes specific AppFolio support delays and system fragmenta…" at bounding box center [545, 354] width 376 height 97
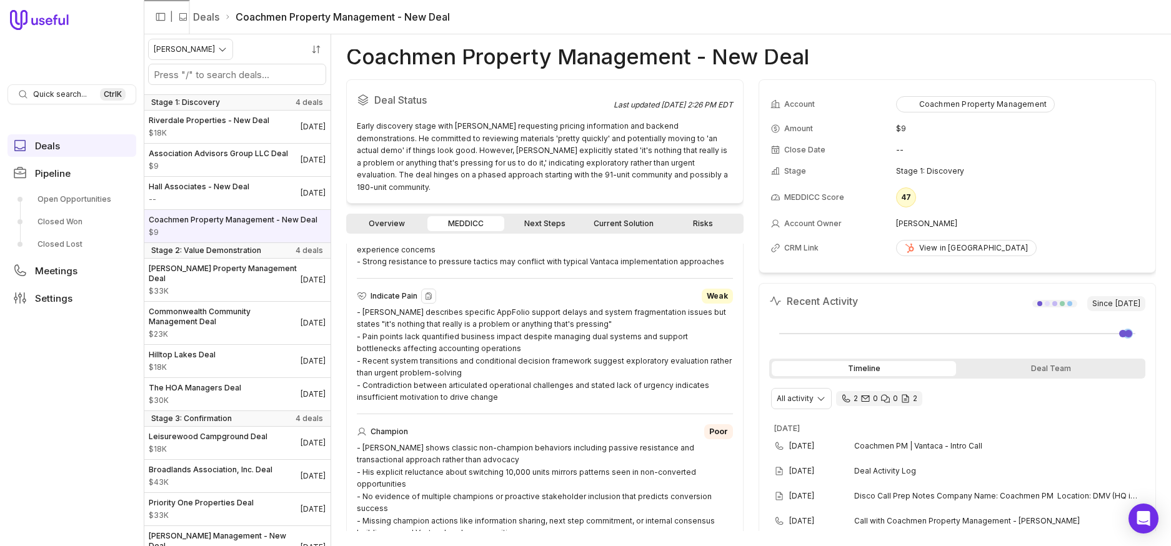
click at [563, 342] on div "- Samuel Cooper describes specific AppFolio support delays and system fragmenta…" at bounding box center [545, 354] width 376 height 97
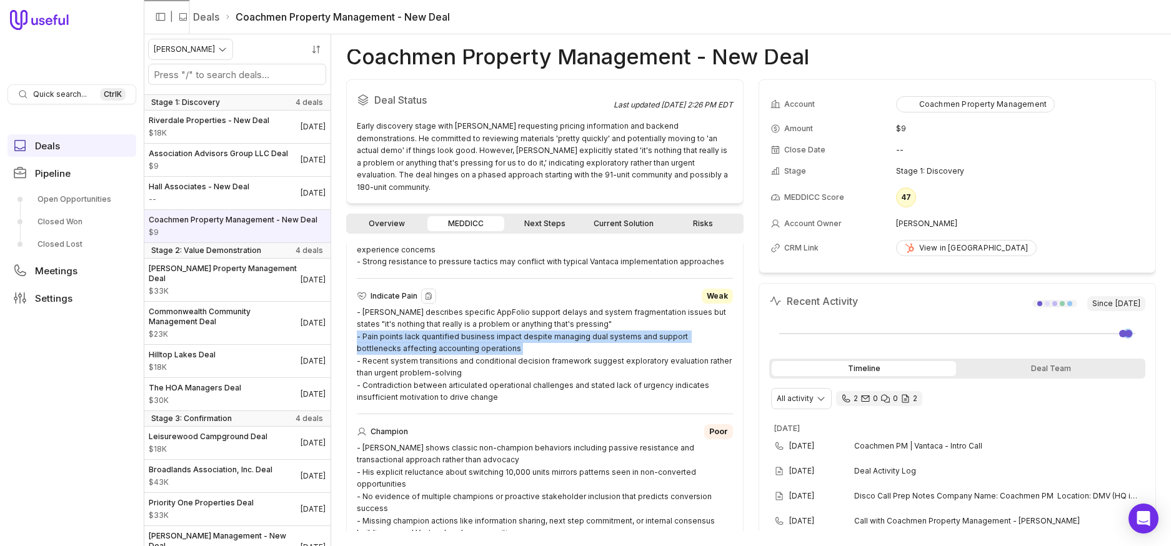
click at [563, 342] on div "- Samuel Cooper describes specific AppFolio support delays and system fragmenta…" at bounding box center [545, 354] width 376 height 97
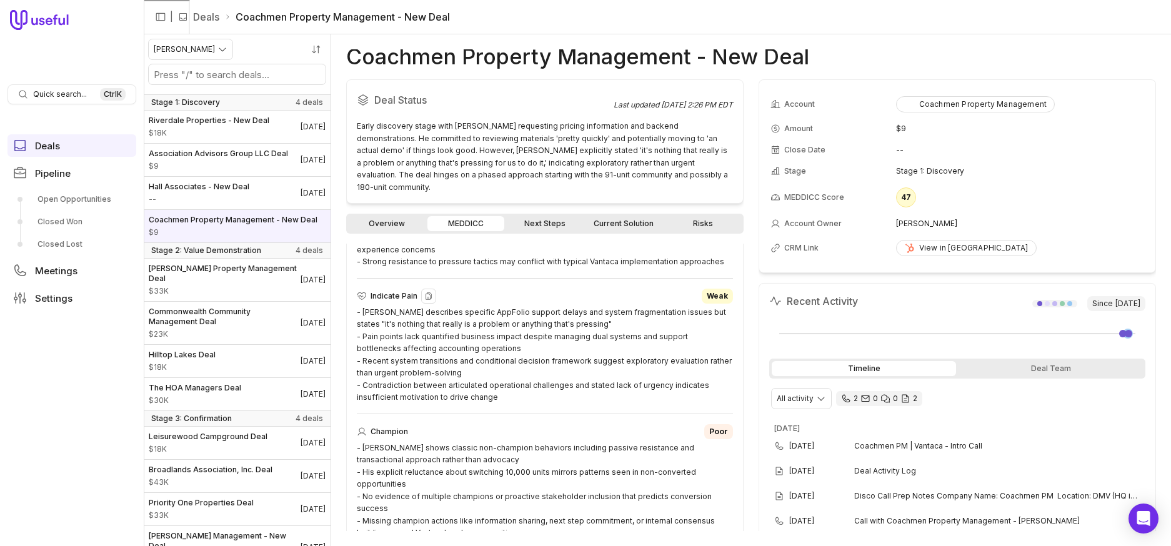
click at [576, 370] on div "- Samuel Cooper describes specific AppFolio support delays and system fragmenta…" at bounding box center [545, 354] width 376 height 97
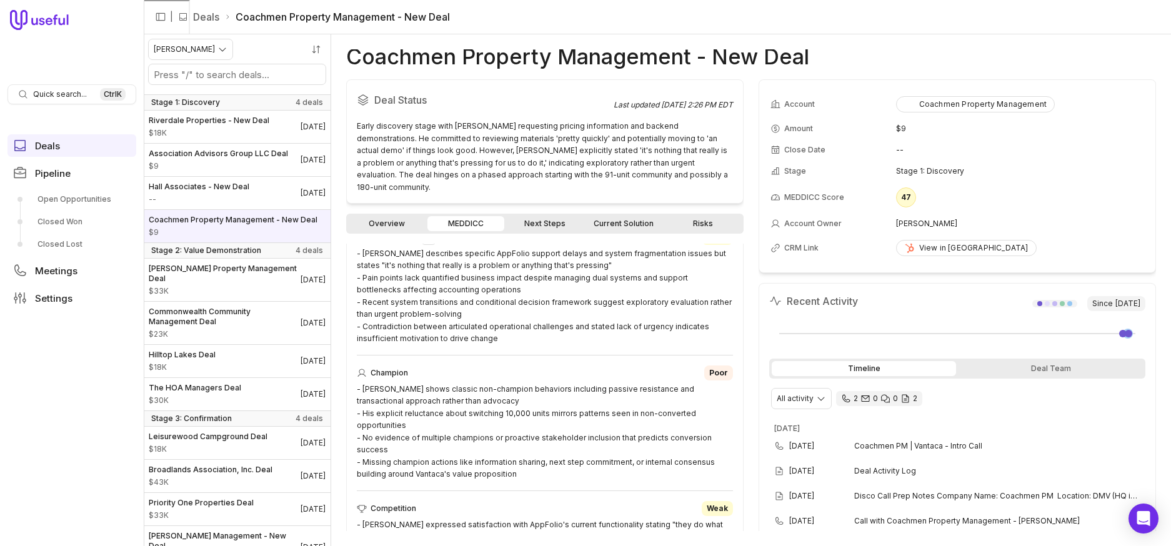
scroll to position [750, 0]
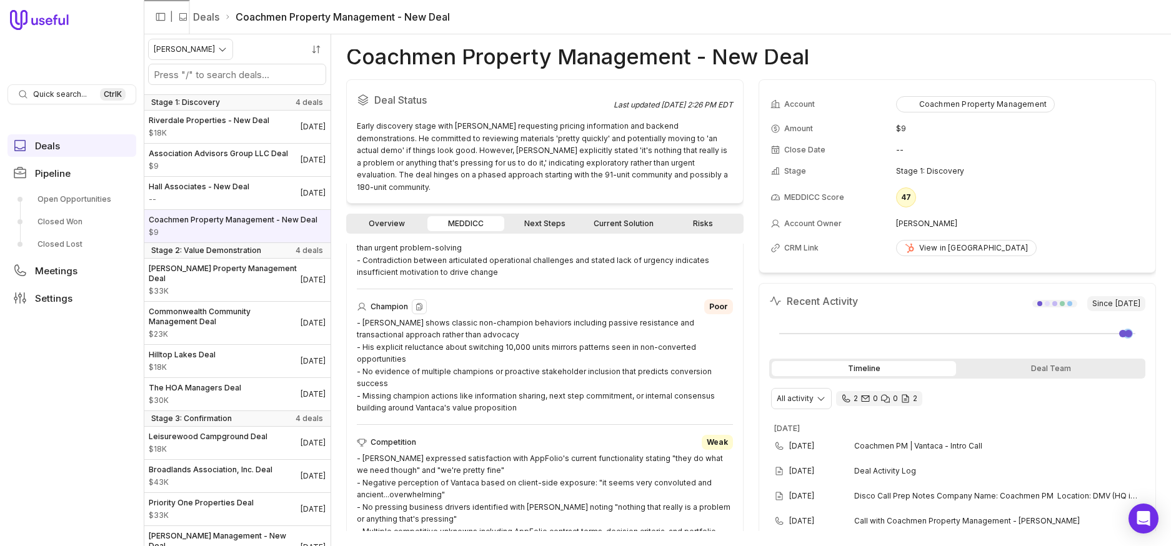
click at [548, 317] on div "- Samuel Cooper shows classic non-champion behaviors including passive resistan…" at bounding box center [545, 365] width 376 height 97
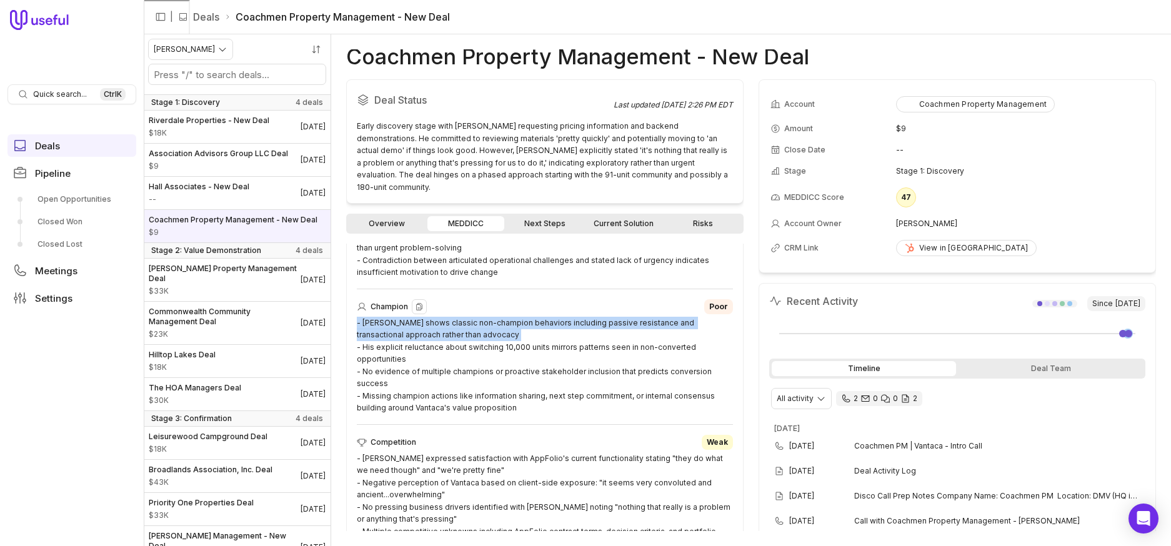
click at [548, 317] on div "- Samuel Cooper shows classic non-champion behaviors including passive resistan…" at bounding box center [545, 365] width 376 height 97
click at [535, 317] on div "- Samuel Cooper shows classic non-champion behaviors including passive resistan…" at bounding box center [545, 365] width 376 height 97
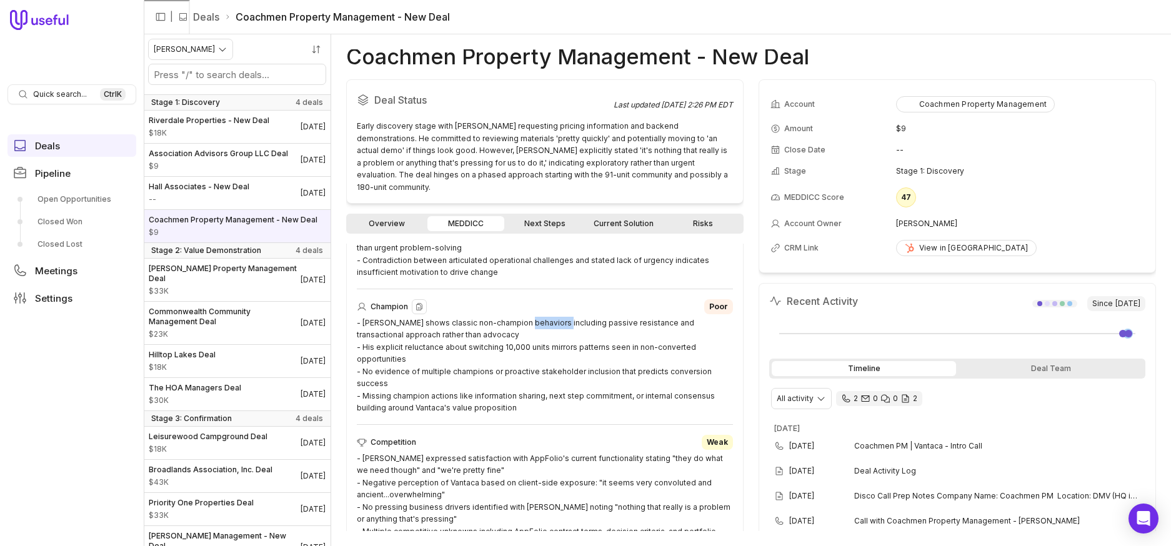
click at [535, 317] on div "- Samuel Cooper shows classic non-champion behaviors including passive resistan…" at bounding box center [545, 365] width 376 height 97
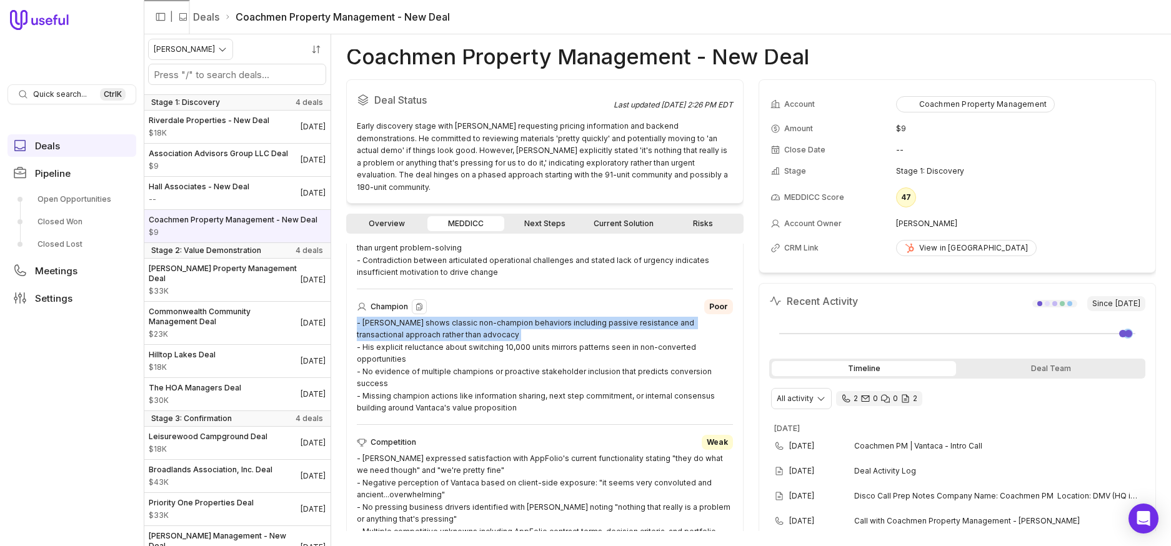
click at [535, 317] on div "- Samuel Cooper shows classic non-champion behaviors including passive resistan…" at bounding box center [545, 365] width 376 height 97
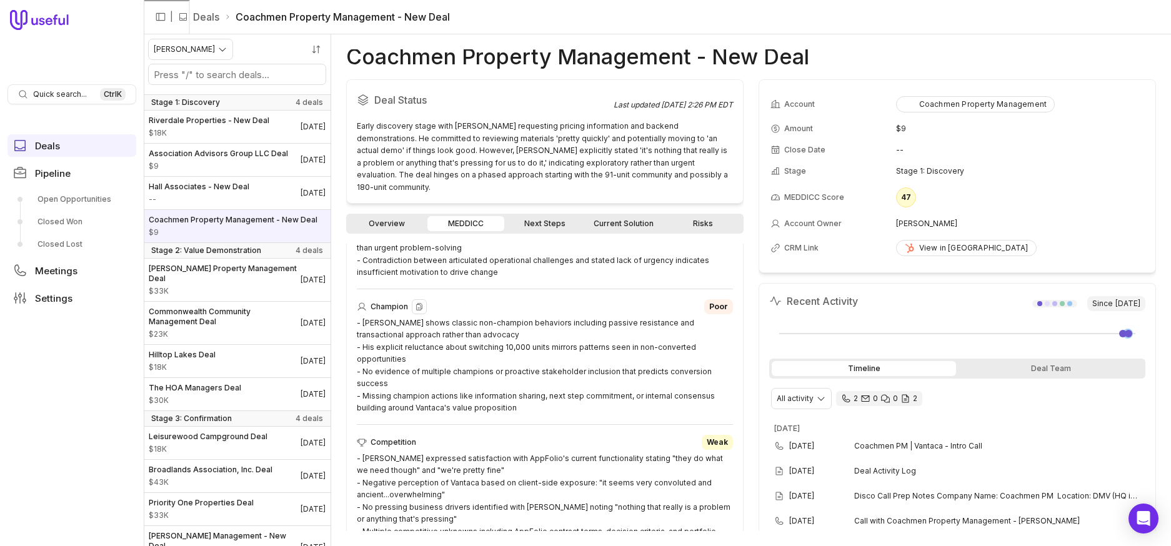
click at [535, 317] on div "- Samuel Cooper shows classic non-champion behaviors including passive resistan…" at bounding box center [545, 365] width 376 height 97
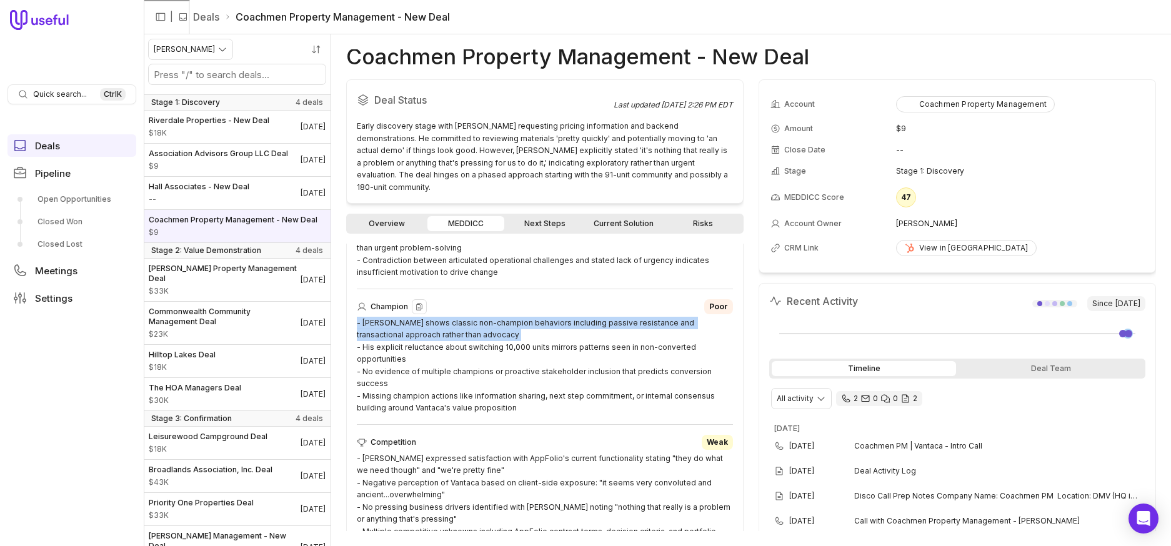
click at [535, 317] on div "- Samuel Cooper shows classic non-champion behaviors including passive resistan…" at bounding box center [545, 365] width 376 height 97
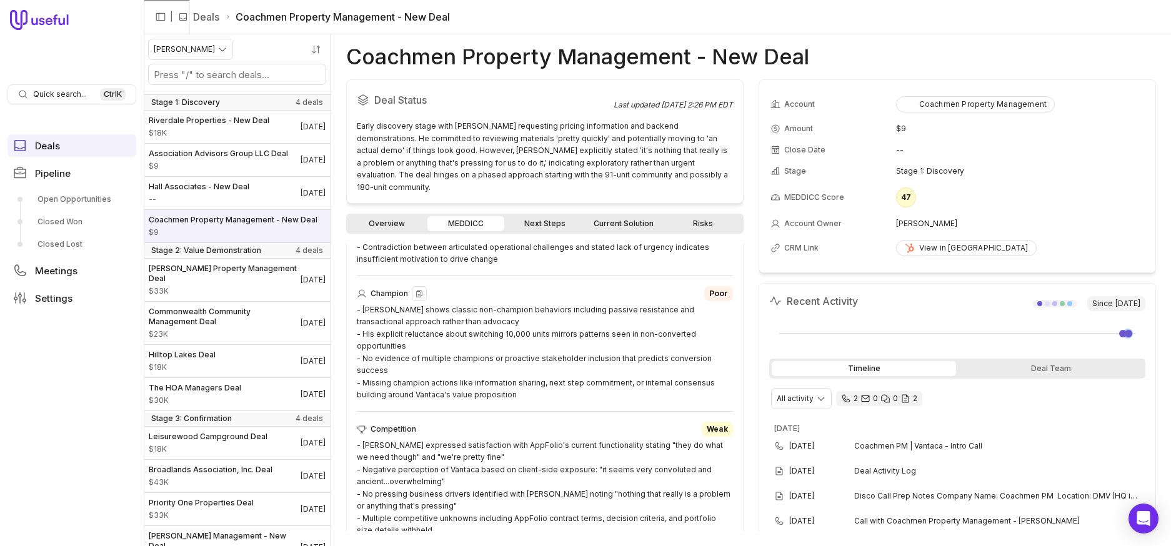
scroll to position [767, 0]
click at [609, 435] on div "- Cooper expressed satisfaction with AppFolio's current functionality stating "…" at bounding box center [545, 483] width 376 height 97
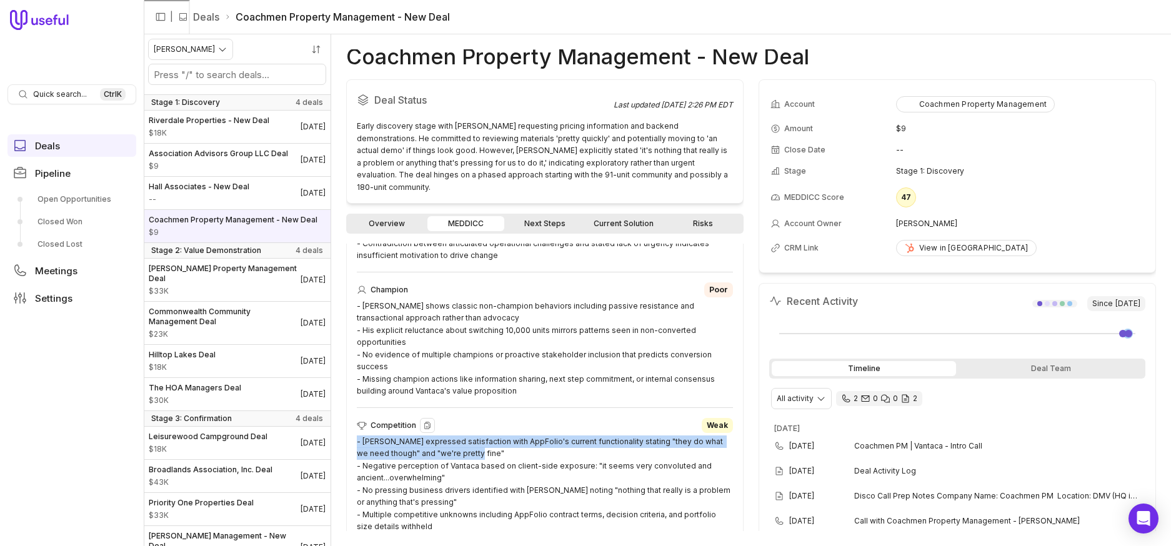
click at [609, 435] on div "- Cooper expressed satisfaction with AppFolio's current functionality stating "…" at bounding box center [545, 483] width 376 height 97
click at [555, 435] on div "- Cooper expressed satisfaction with AppFolio's current functionality stating "…" at bounding box center [545, 483] width 376 height 97
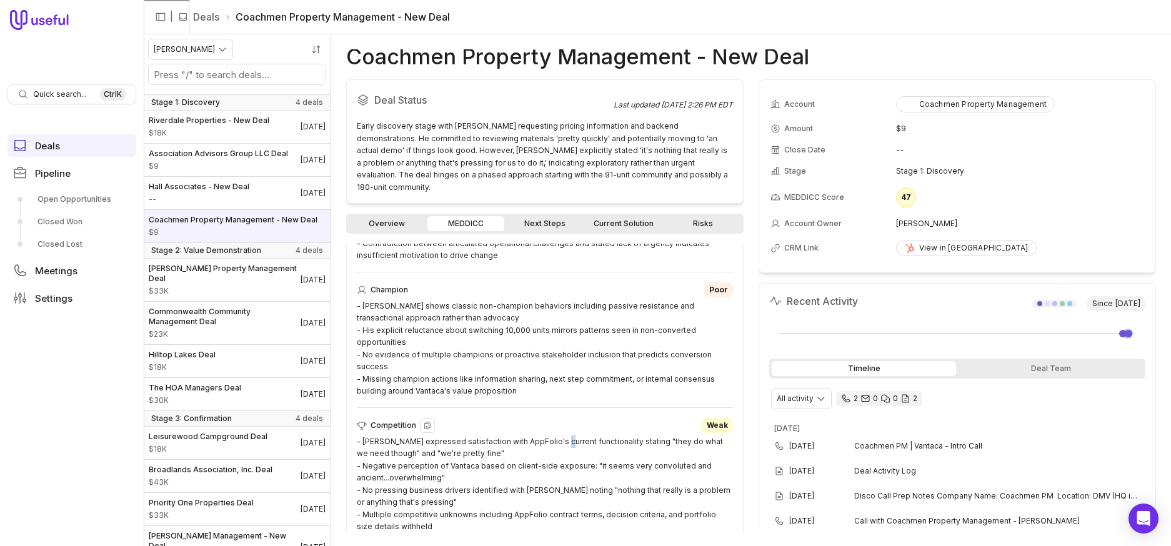
click at [555, 435] on div "- Cooper expressed satisfaction with AppFolio's current functionality stating "…" at bounding box center [545, 483] width 376 height 97
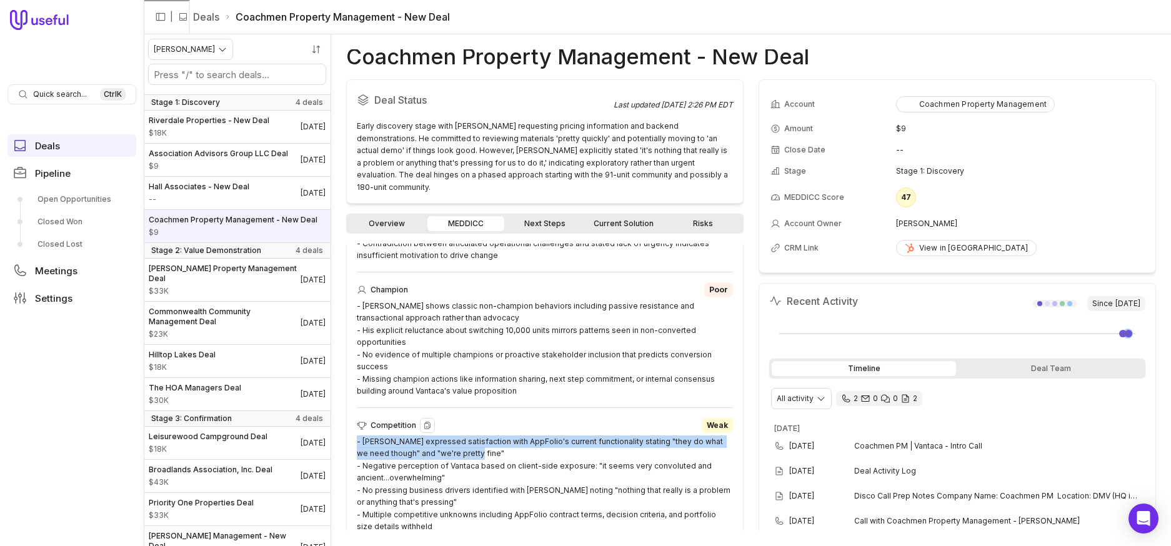
click at [555, 435] on div "- Cooper expressed satisfaction with AppFolio's current functionality stating "…" at bounding box center [545, 483] width 376 height 97
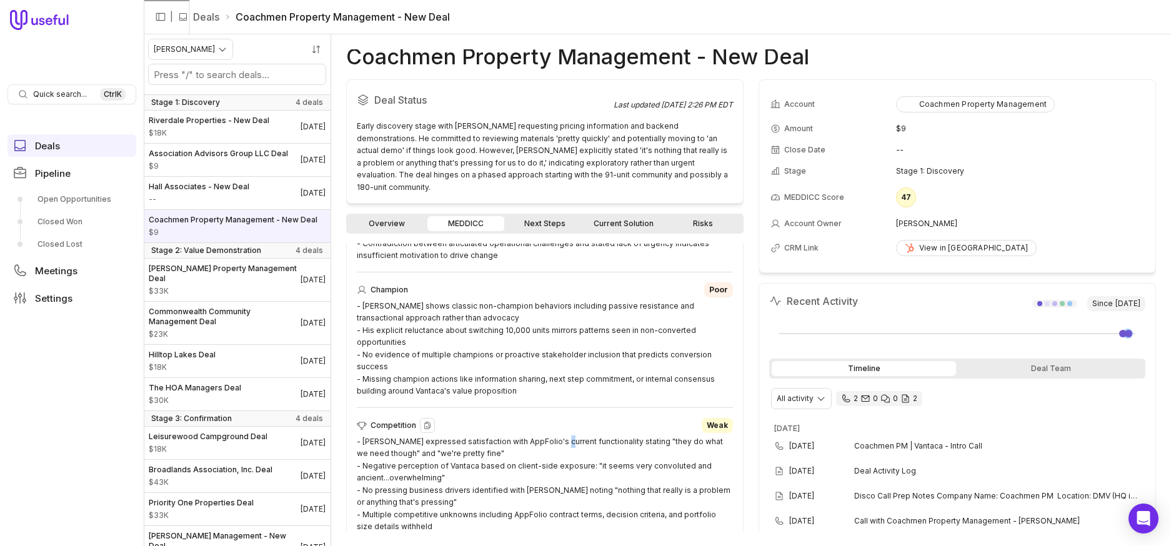
click at [555, 435] on div "- Cooper expressed satisfaction with AppFolio's current functionality stating "…" at bounding box center [545, 483] width 376 height 97
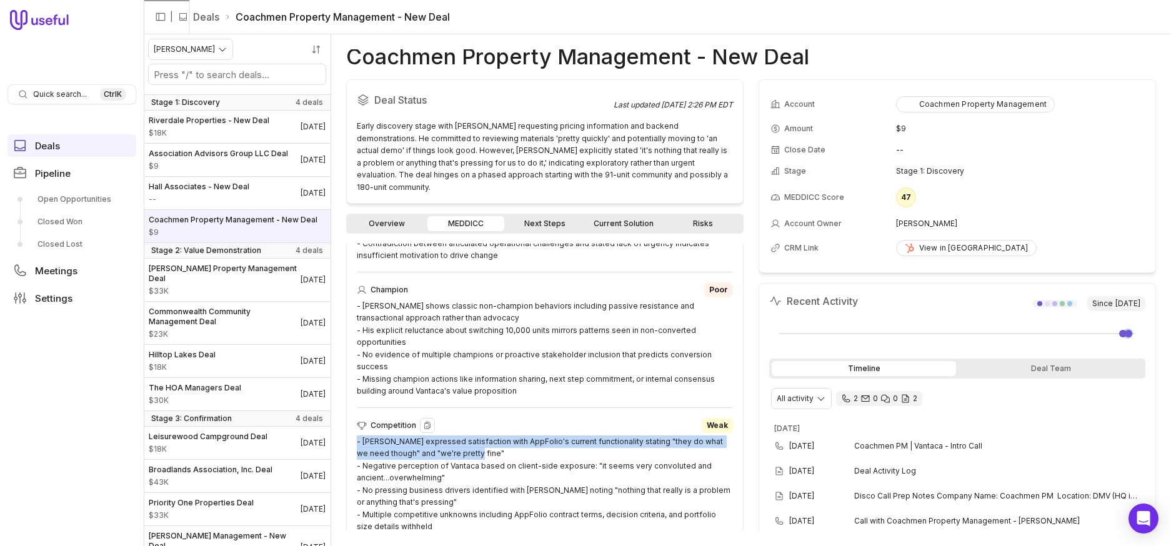
click at [555, 435] on div "- Cooper expressed satisfaction with AppFolio's current functionality stating "…" at bounding box center [545, 483] width 376 height 97
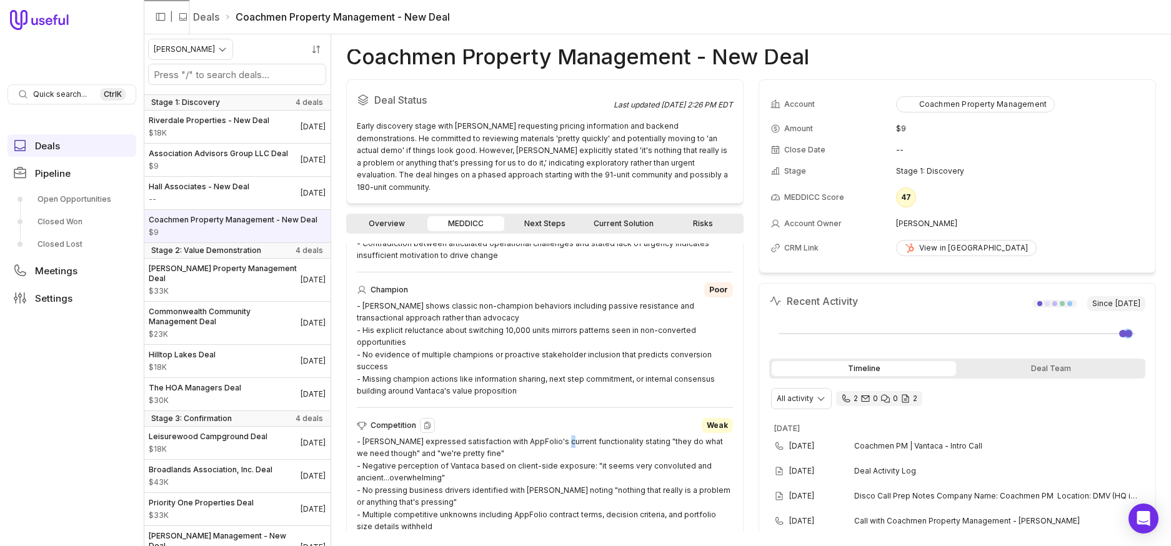
click at [555, 435] on div "- Cooper expressed satisfaction with AppFolio's current functionality stating "…" at bounding box center [545, 483] width 376 height 97
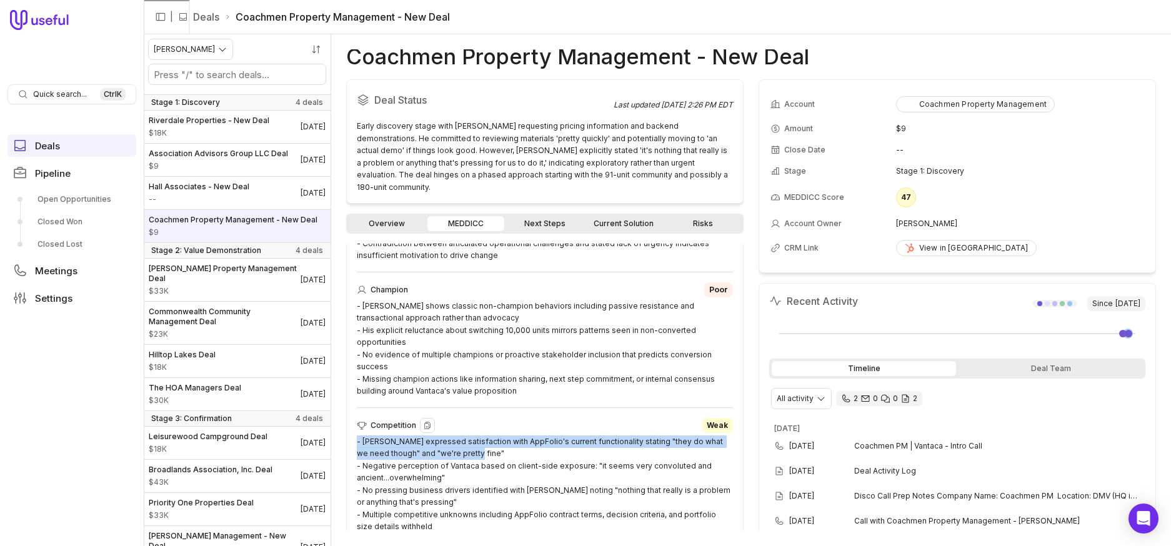
click at [555, 435] on div "- Cooper expressed satisfaction with AppFolio's current functionality stating "…" at bounding box center [545, 483] width 376 height 97
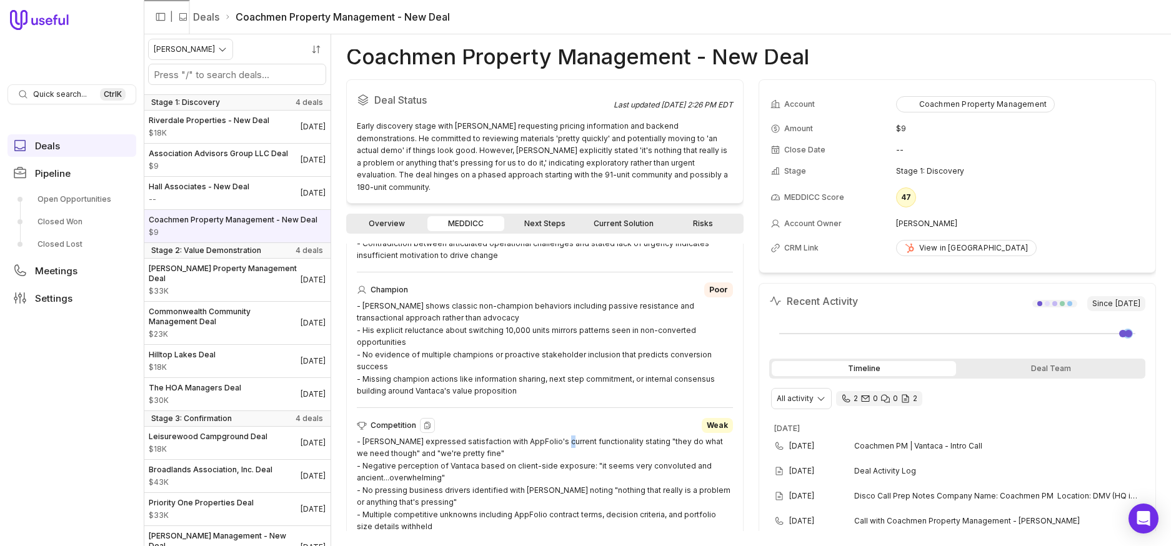
click at [555, 435] on div "- Cooper expressed satisfaction with AppFolio's current functionality stating "…" at bounding box center [545, 483] width 376 height 97
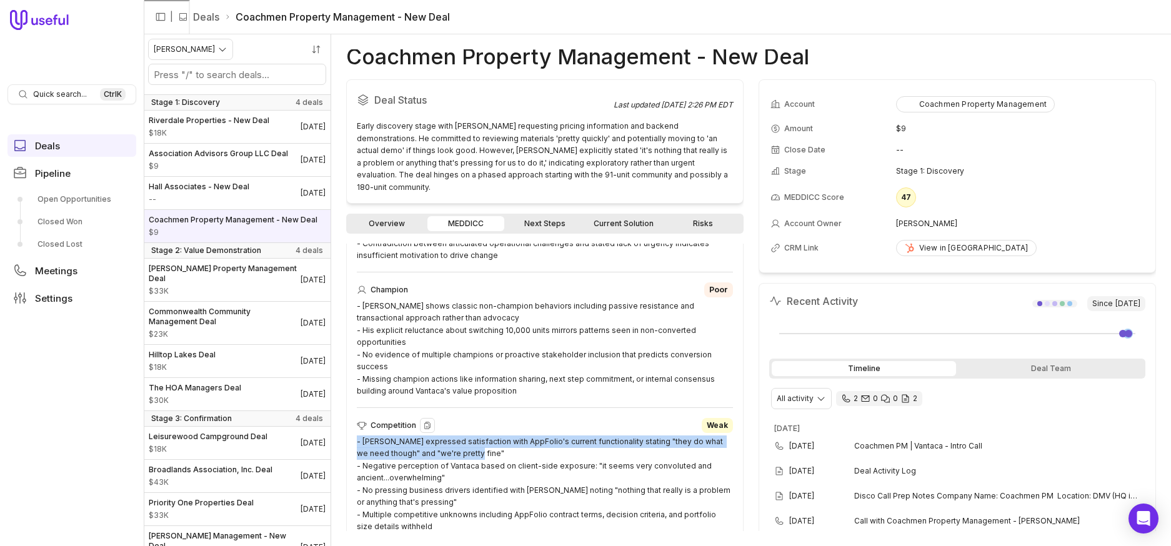
click at [555, 435] on div "- Cooper expressed satisfaction with AppFolio's current functionality stating "…" at bounding box center [545, 483] width 376 height 97
click at [525, 420] on div "Competition Weak - Cooper expressed satisfaction with AppFolio's current functi…" at bounding box center [545, 475] width 376 height 115
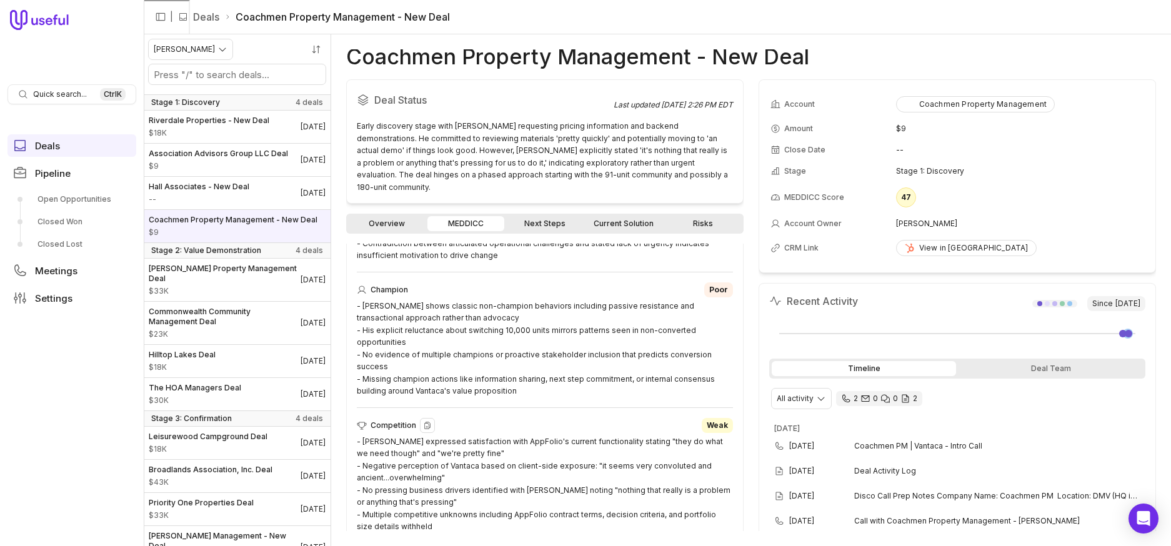
click at [534, 435] on div "- Cooper expressed satisfaction with AppFolio's current functionality stating "…" at bounding box center [545, 483] width 376 height 97
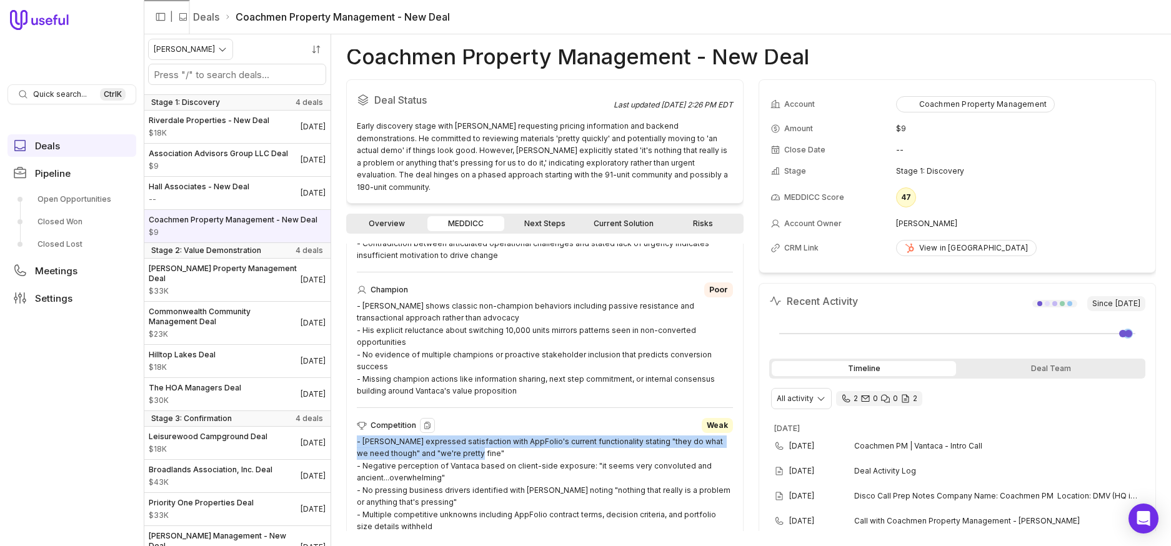
click at [534, 435] on div "- Cooper expressed satisfaction with AppFolio's current functionality stating "…" at bounding box center [545, 483] width 376 height 97
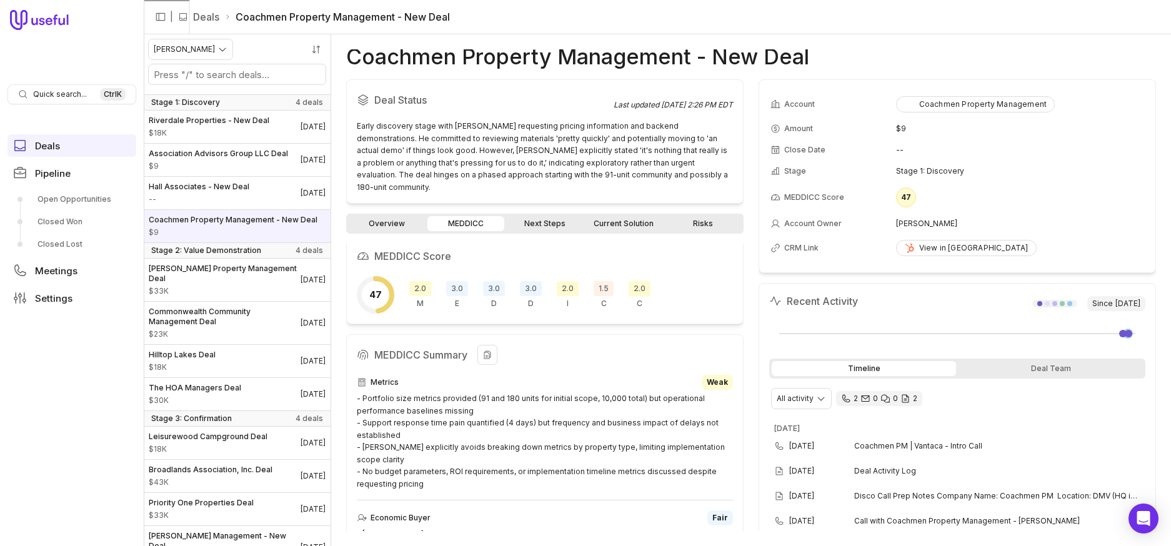
scroll to position [0, 0]
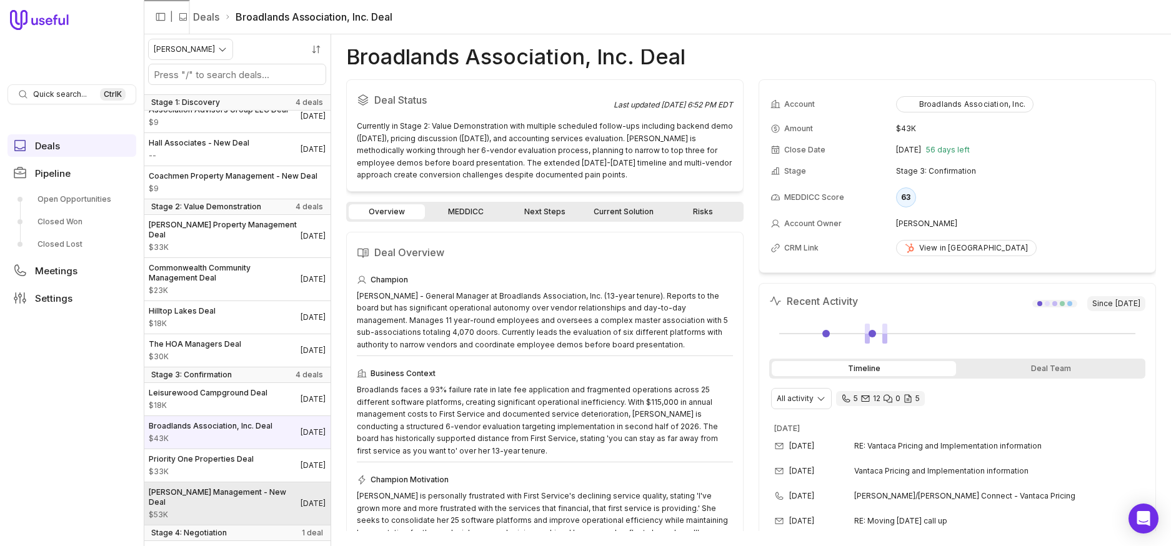
scroll to position [92, 0]
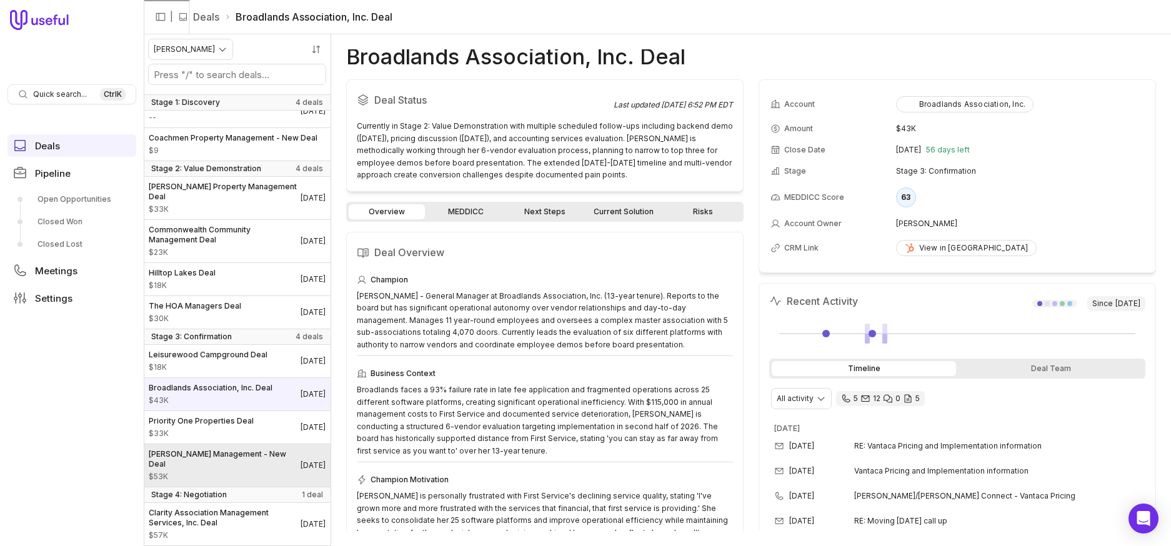
click at [236, 467] on span "[PERSON_NAME] Management - New Deal" at bounding box center [225, 459] width 152 height 20
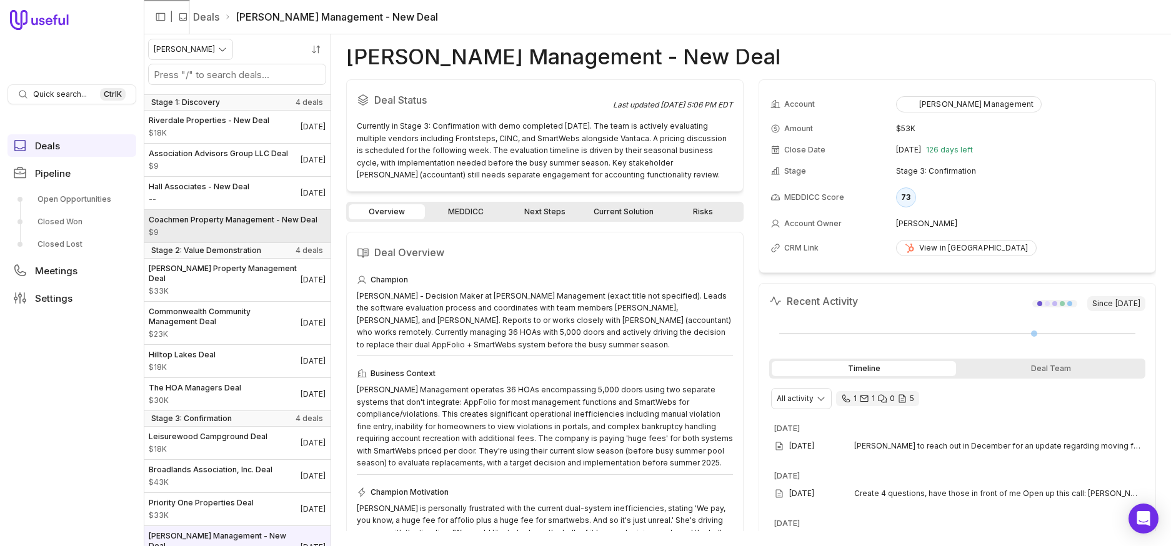
click at [247, 242] on link "Coachmen Property Management - New Deal $9" at bounding box center [237, 226] width 187 height 32
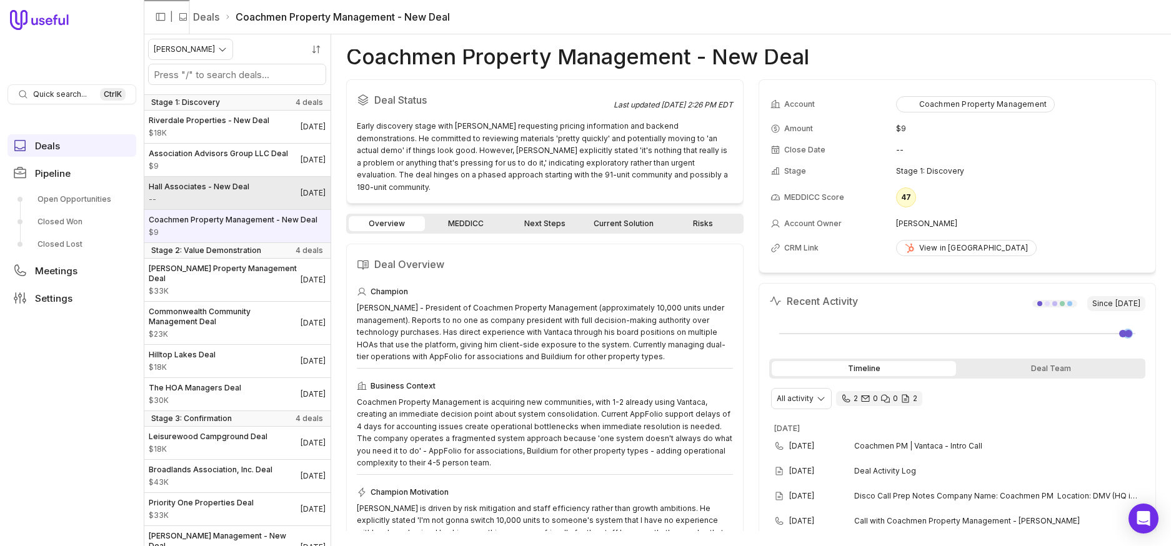
click at [239, 192] on span "Hall Associates - New Deal" at bounding box center [199, 187] width 101 height 10
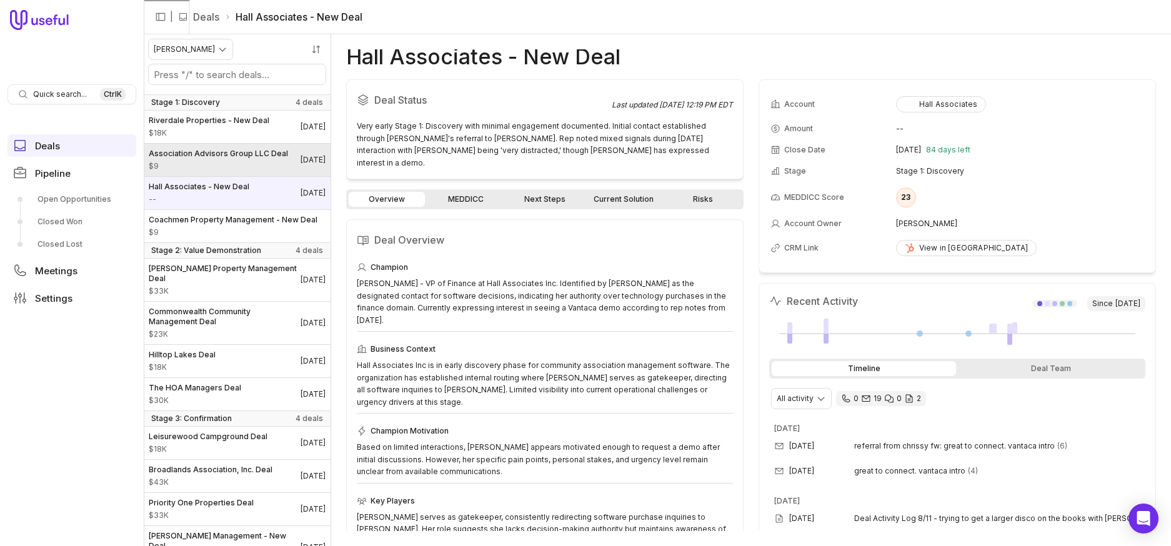
click at [231, 171] on span "$9" at bounding box center [218, 166] width 139 height 10
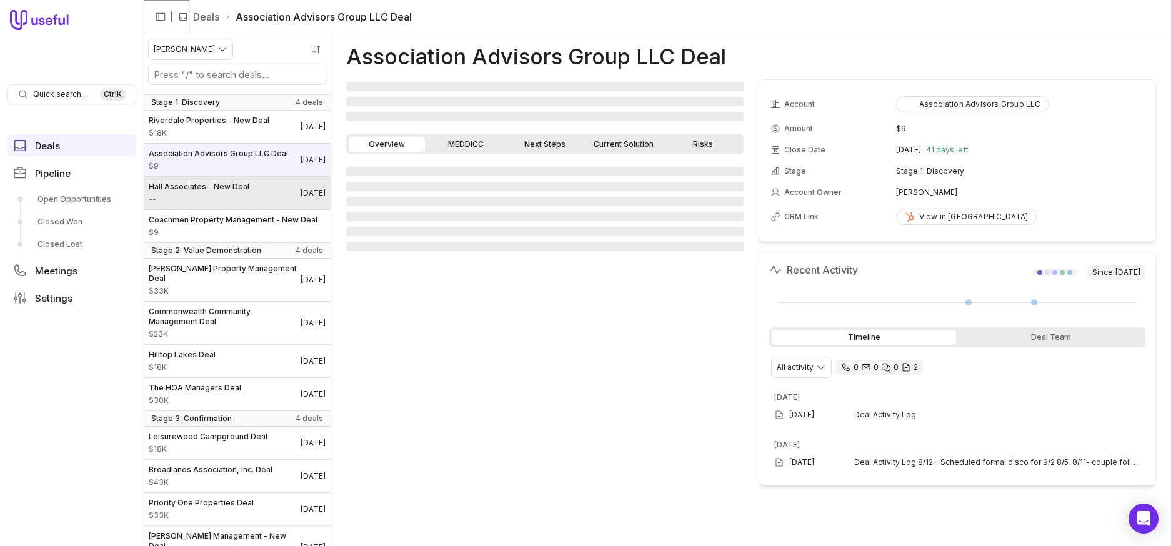
click at [241, 204] on span "--" at bounding box center [199, 199] width 101 height 10
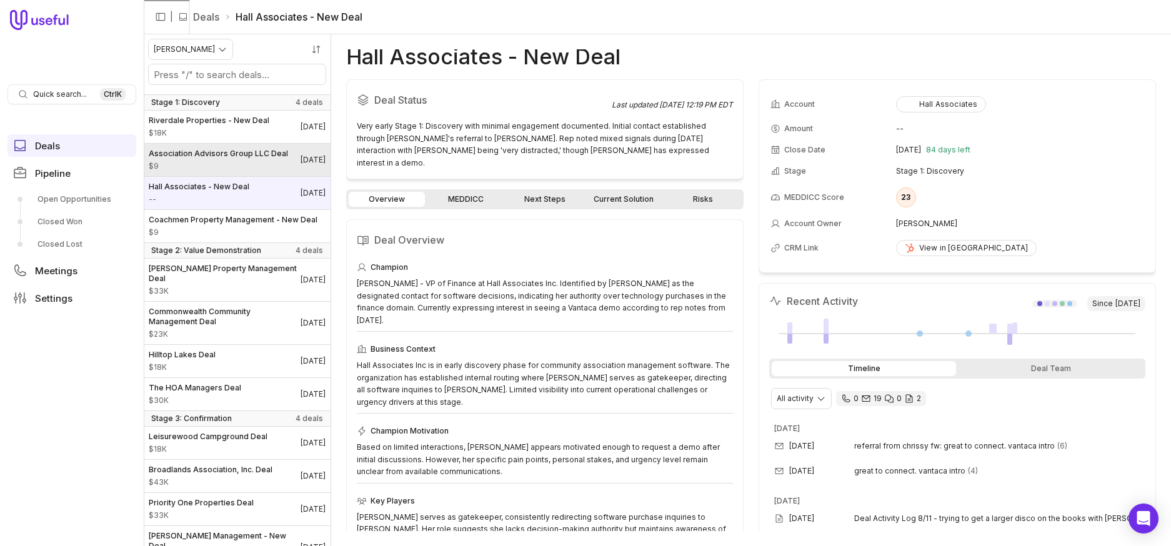
click at [214, 159] on span "Association Advisors Group LLC Deal" at bounding box center [218, 154] width 139 height 10
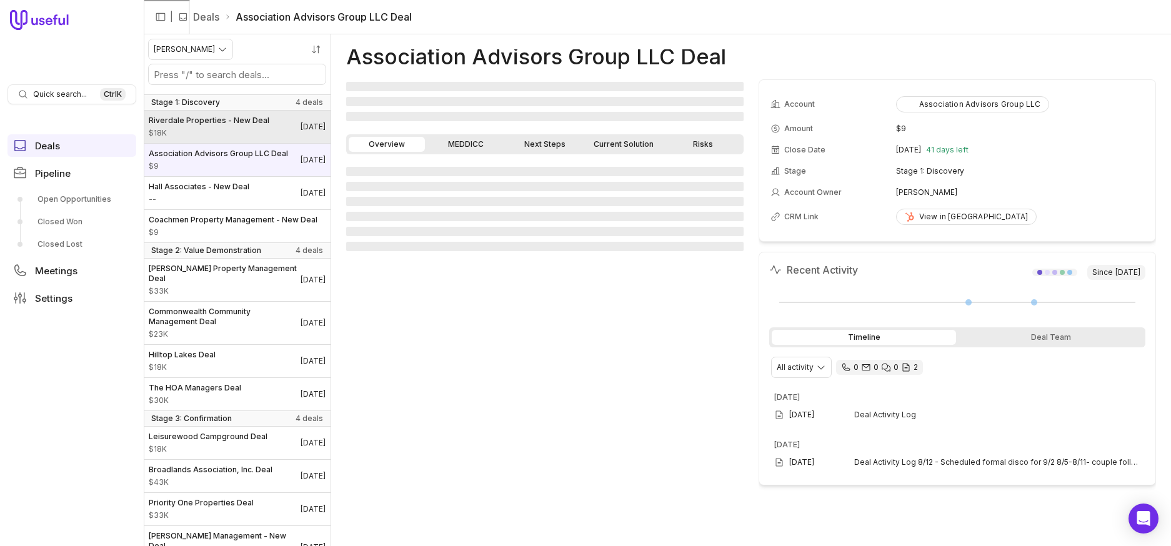
click at [222, 119] on span "Riverdale Properties - New Deal" at bounding box center [209, 121] width 121 height 10
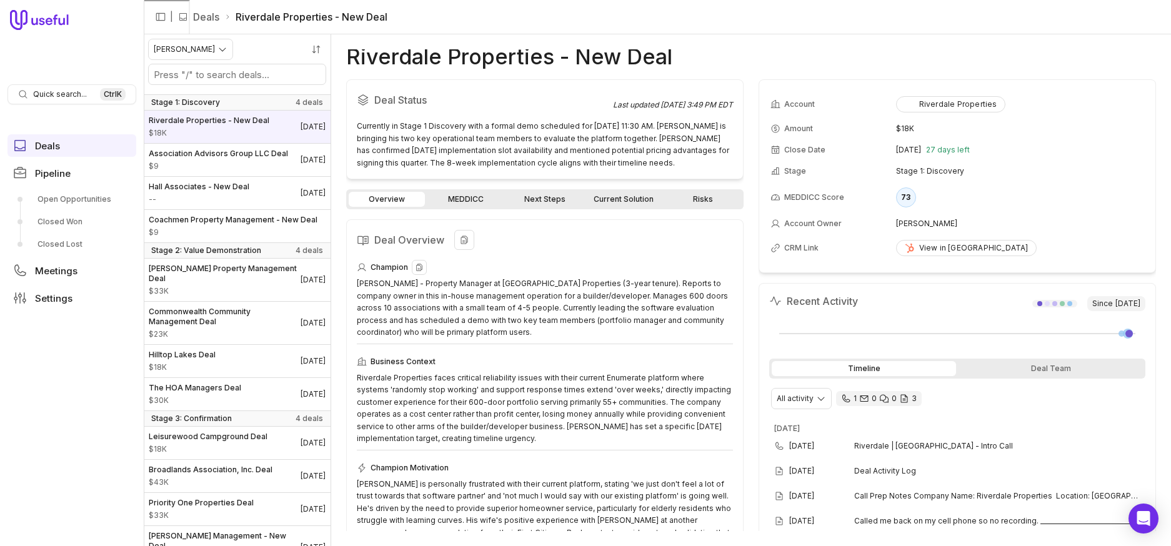
click at [529, 297] on div "[PERSON_NAME] - Property Manager at [GEOGRAPHIC_DATA] Properties (3-year tenure…" at bounding box center [545, 307] width 376 height 61
click at [553, 306] on div "[PERSON_NAME] - Property Manager at [GEOGRAPHIC_DATA] Properties (3-year tenure…" at bounding box center [545, 307] width 376 height 61
